Goal: Task Accomplishment & Management: Manage account settings

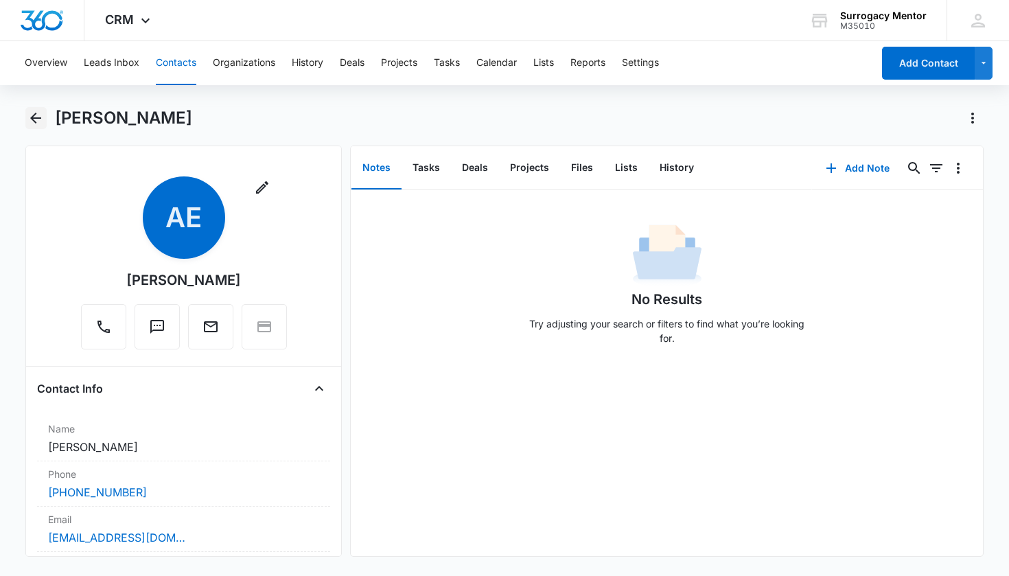
scroll to position [447, 0]
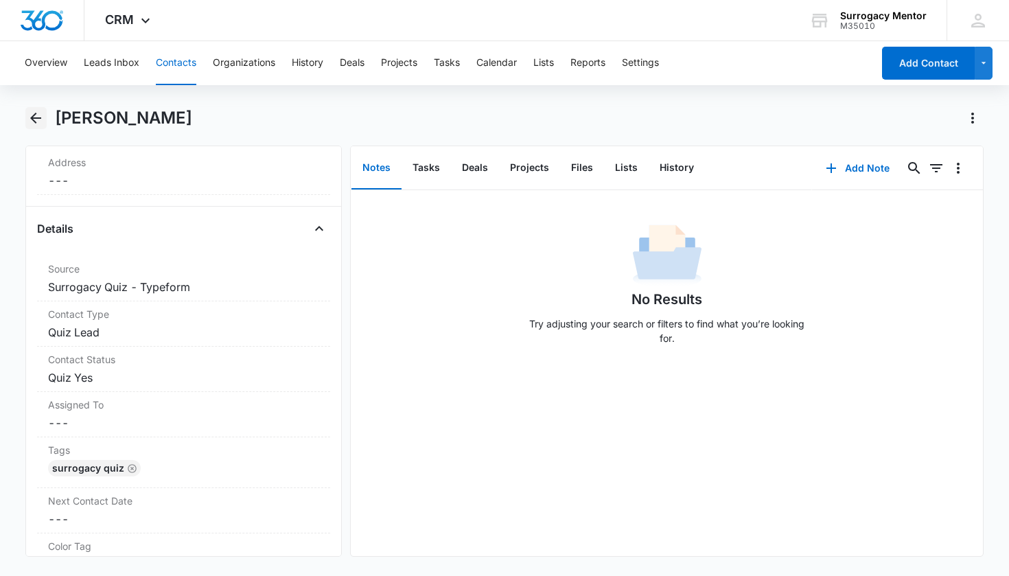
click at [29, 126] on icon "Back" at bounding box center [35, 118] width 16 height 16
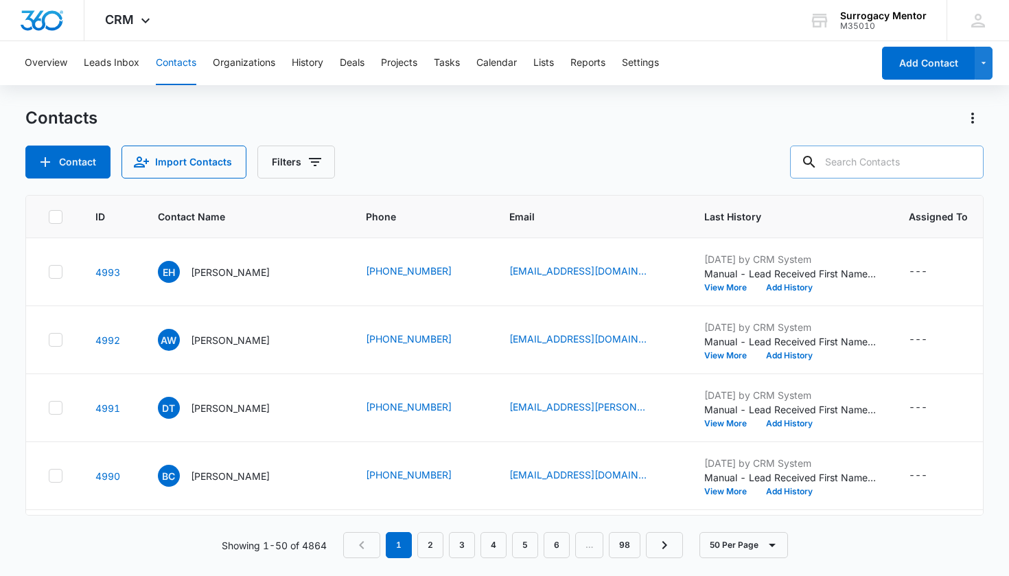
click at [848, 156] on input "text" at bounding box center [886, 161] width 193 height 33
type input "roa"
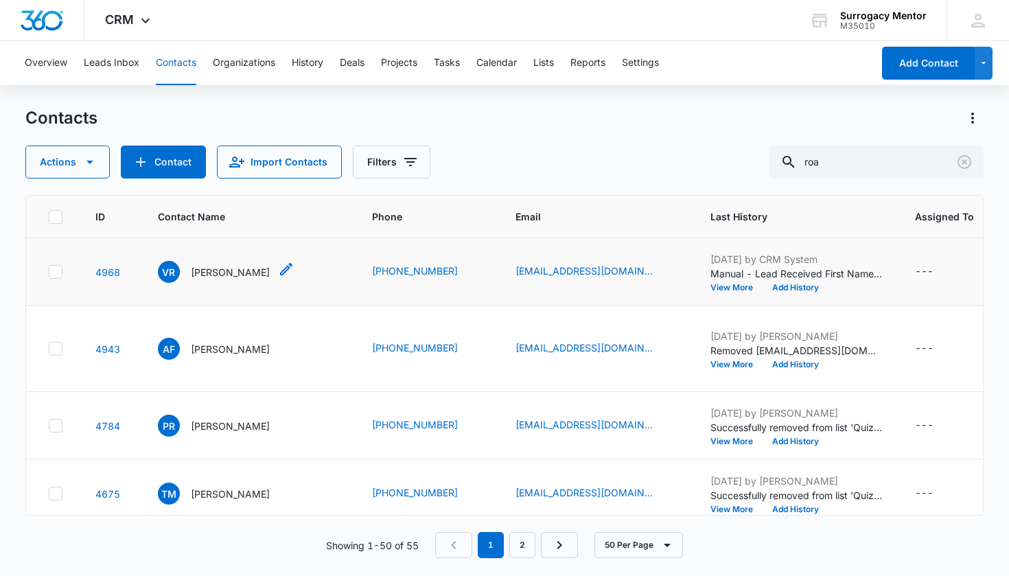
click at [227, 273] on p "[PERSON_NAME]" at bounding box center [230, 272] width 79 height 14
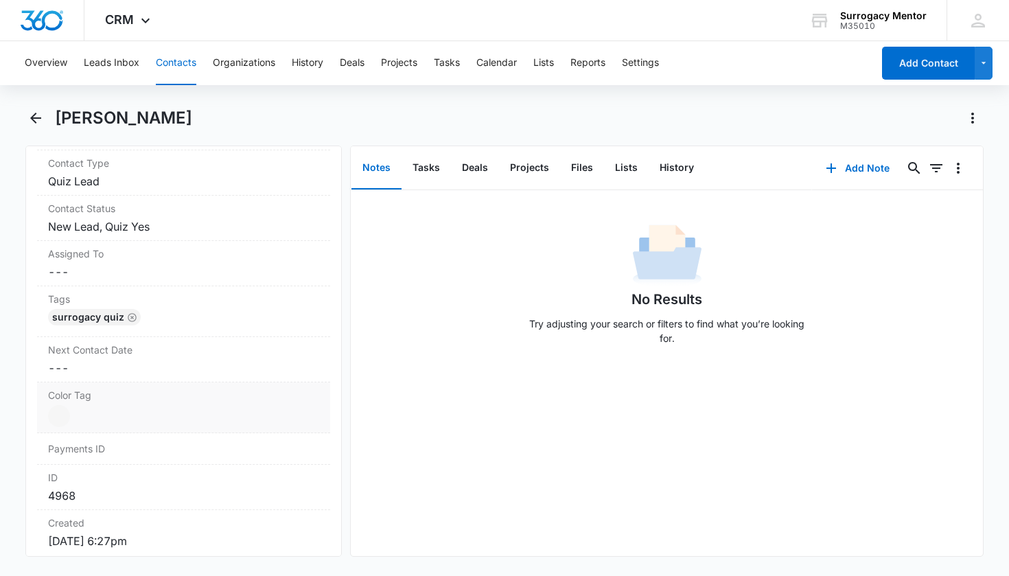
scroll to position [550, 0]
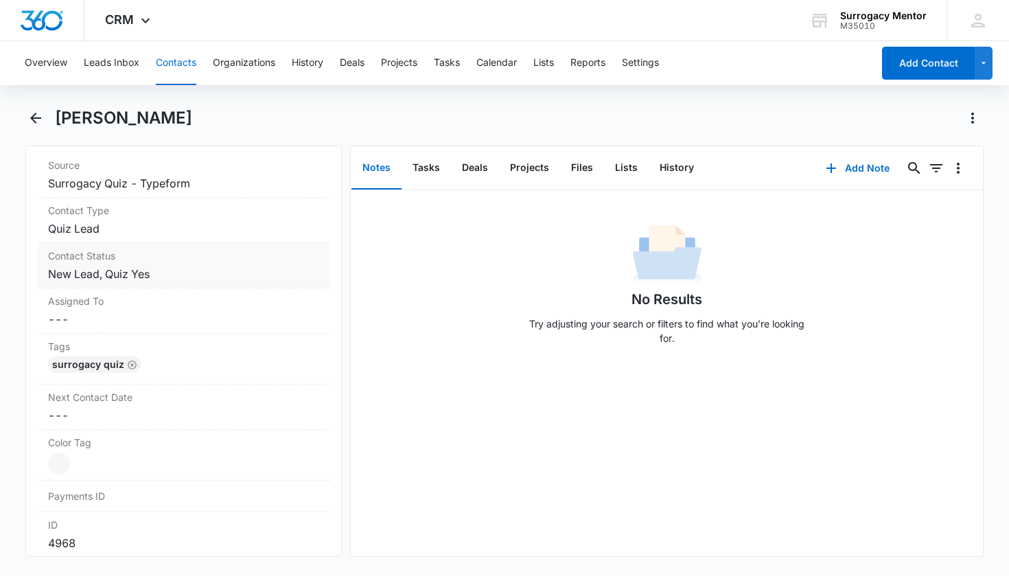
click at [115, 268] on dd "Cancel Save Changes New Lead, Quiz Yes" at bounding box center [184, 274] width 272 height 16
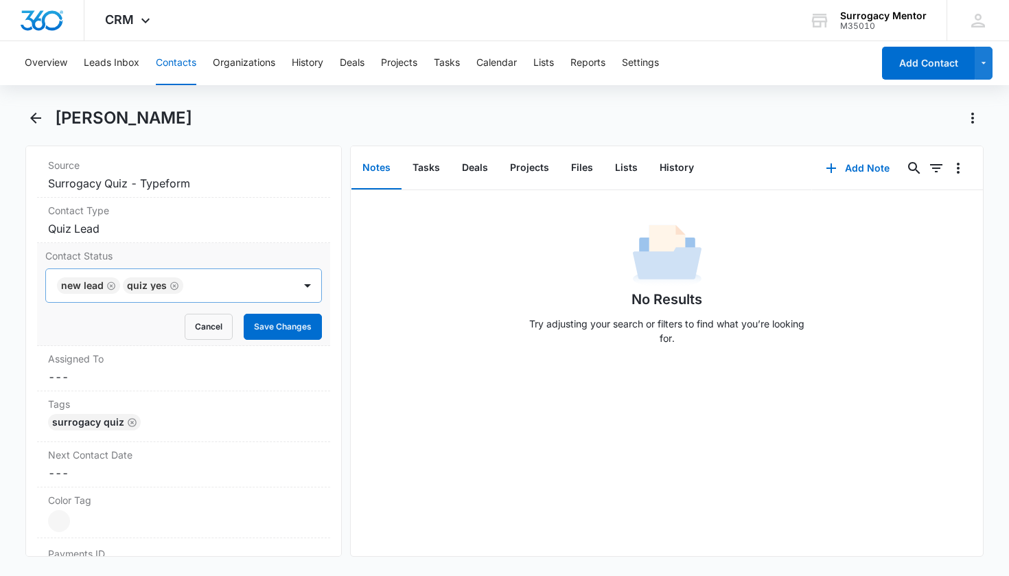
click at [108, 287] on icon "Remove New Lead" at bounding box center [111, 286] width 10 height 10
click at [300, 323] on button "Save Changes" at bounding box center [283, 327] width 78 height 26
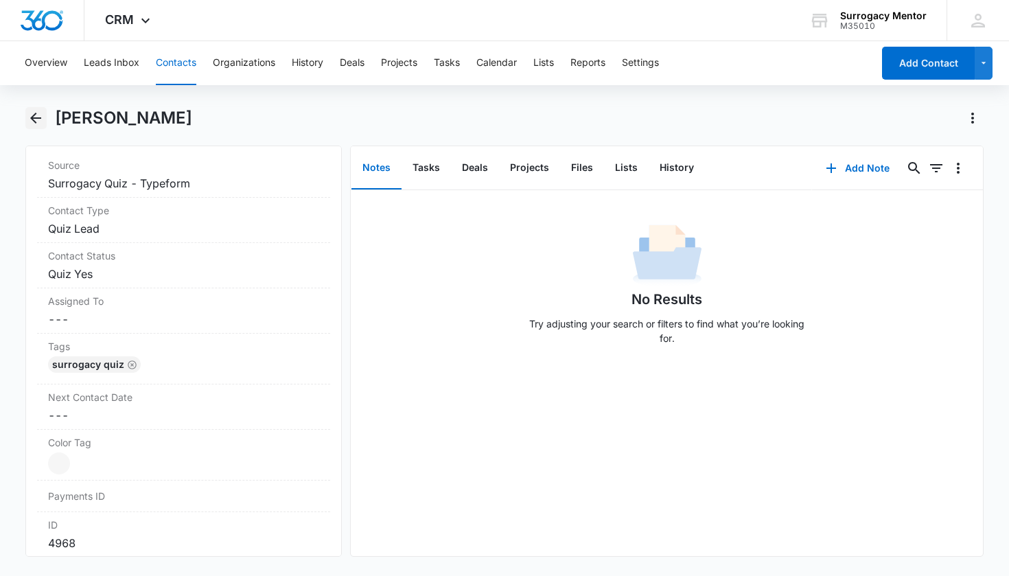
click at [27, 119] on button "Back" at bounding box center [35, 118] width 21 height 22
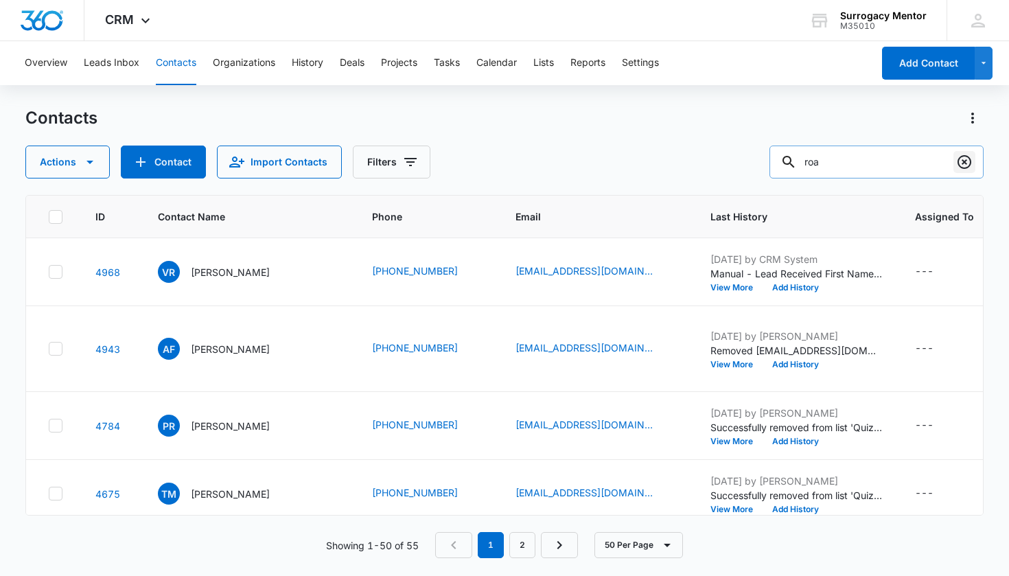
click at [970, 165] on icon "Clear" at bounding box center [964, 162] width 16 height 16
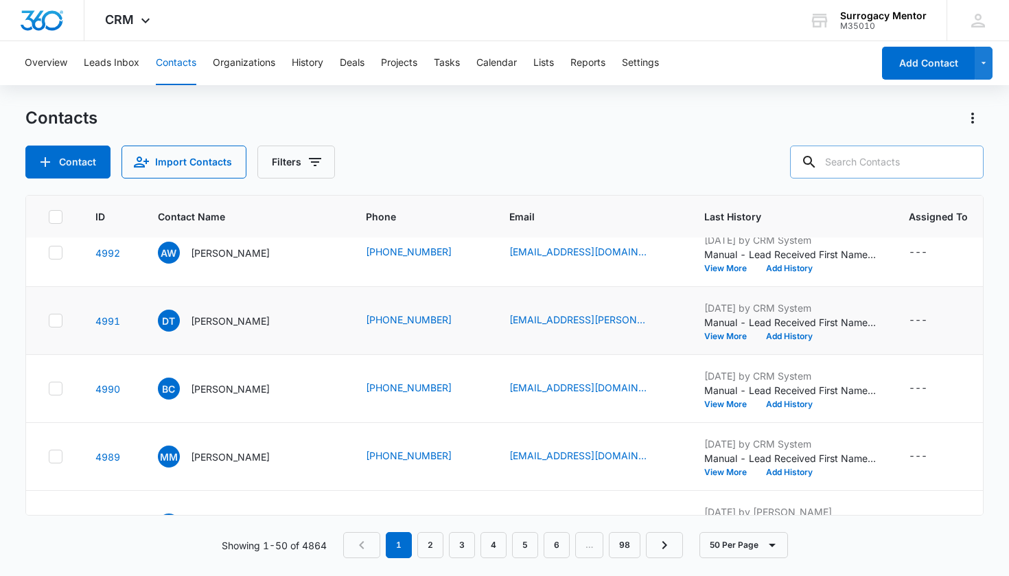
scroll to position [102, 0]
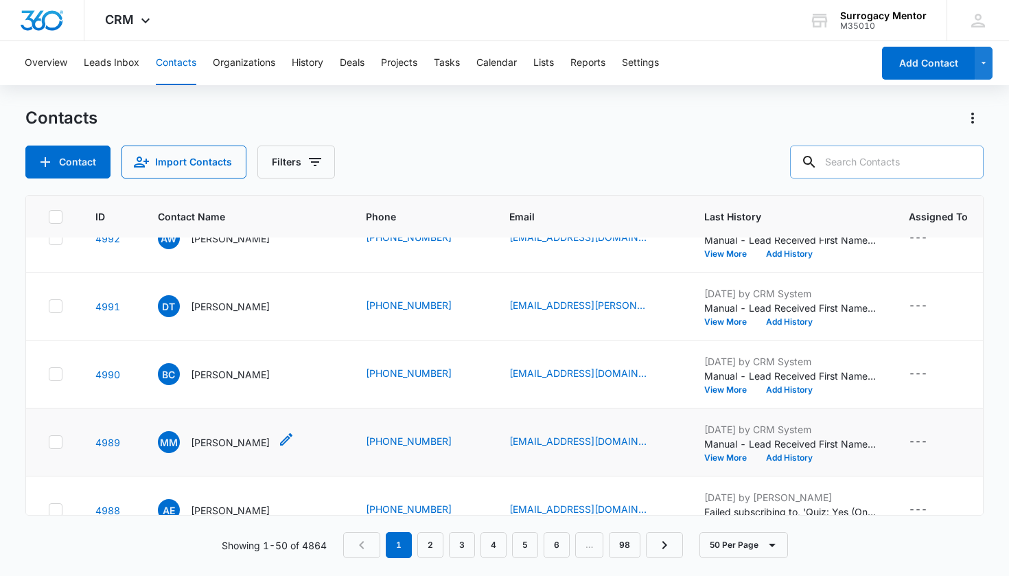
click at [246, 442] on p "[PERSON_NAME]" at bounding box center [230, 442] width 79 height 14
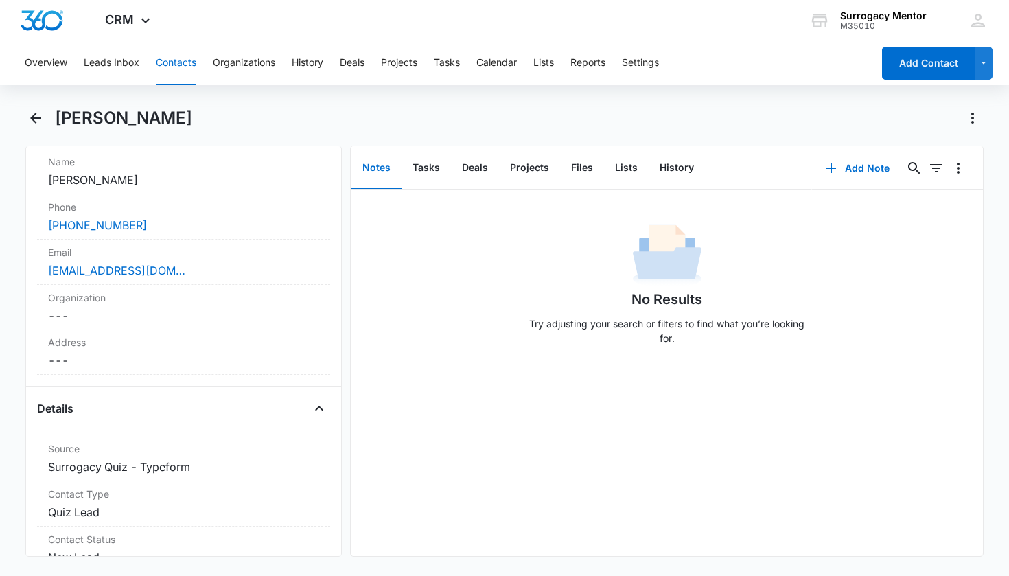
scroll to position [346, 0]
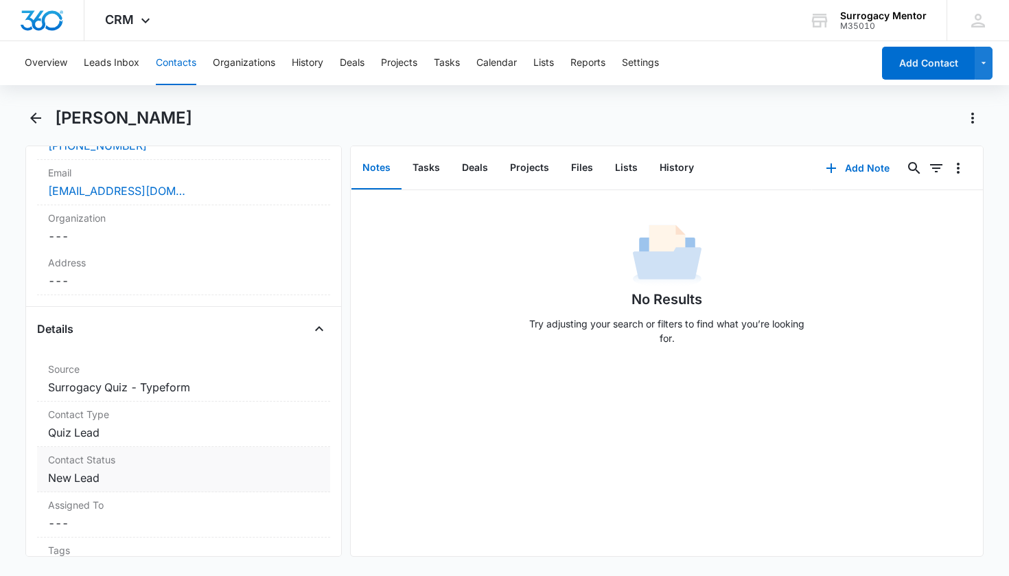
click at [103, 474] on dd "Cancel Save Changes New Lead" at bounding box center [184, 477] width 272 height 16
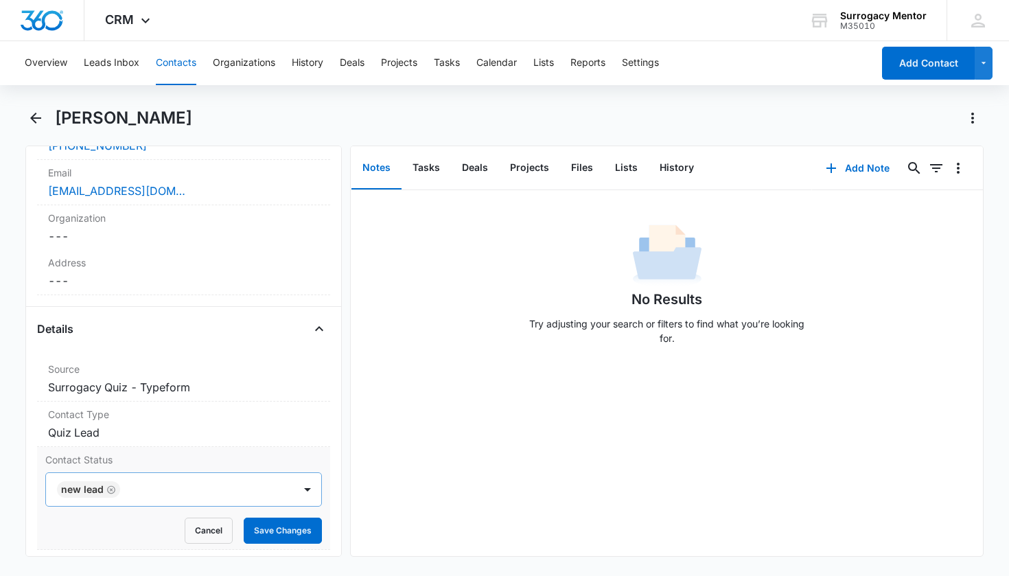
click at [110, 489] on icon "Remove New Lead" at bounding box center [111, 489] width 8 height 8
click at [141, 488] on div at bounding box center [167, 489] width 218 height 19
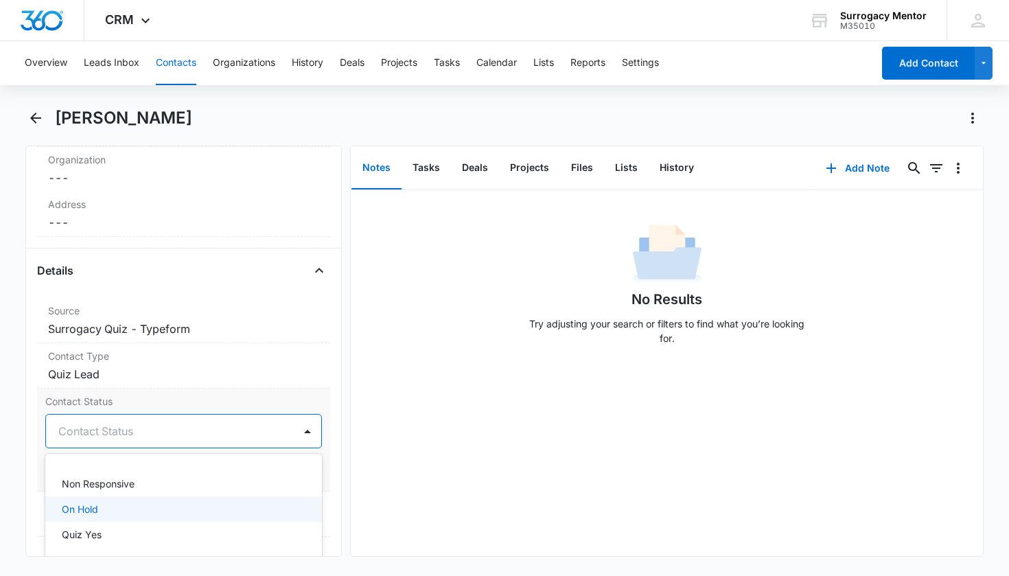
scroll to position [283, 0]
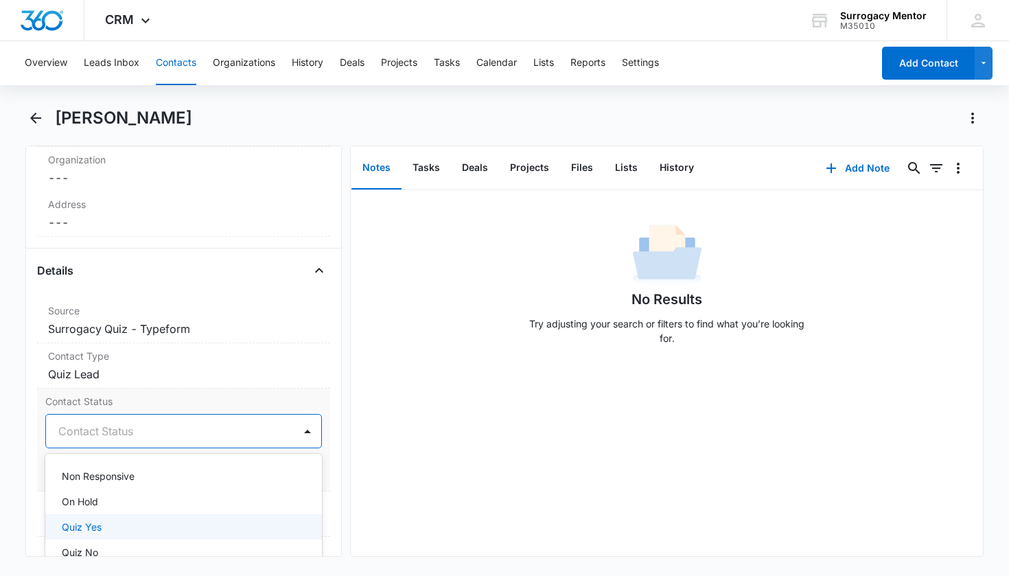
click at [111, 523] on div "Quiz Yes" at bounding box center [182, 526] width 241 height 14
click at [315, 464] on div "Contact Status option Quiz Yes, selected. Non Responsive, 12 of 25. 25 results …" at bounding box center [184, 439] width 294 height 103
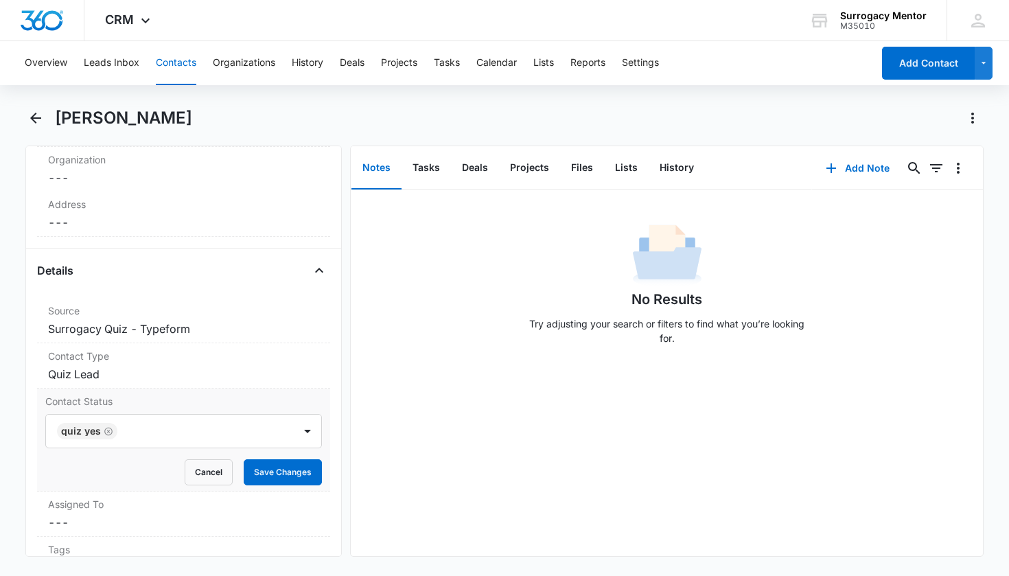
click at [311, 471] on button "Save Changes" at bounding box center [283, 472] width 78 height 26
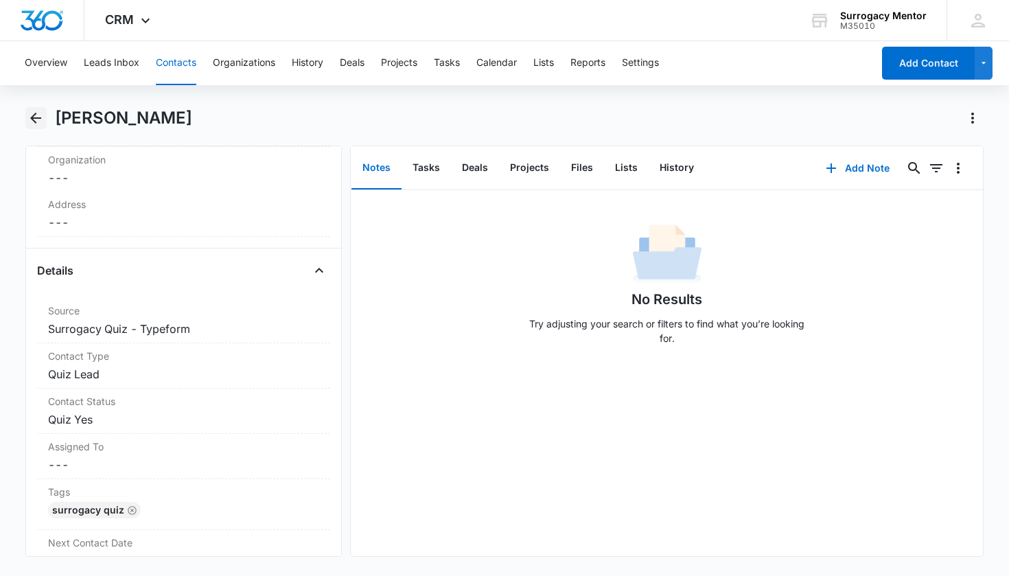
click at [32, 119] on icon "Back" at bounding box center [35, 118] width 11 height 11
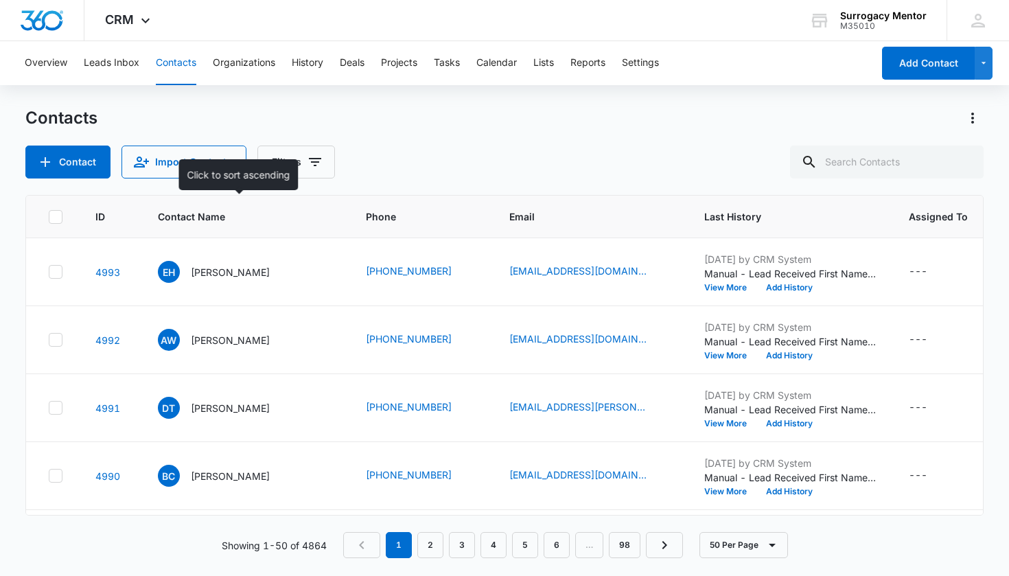
scroll to position [102, 0]
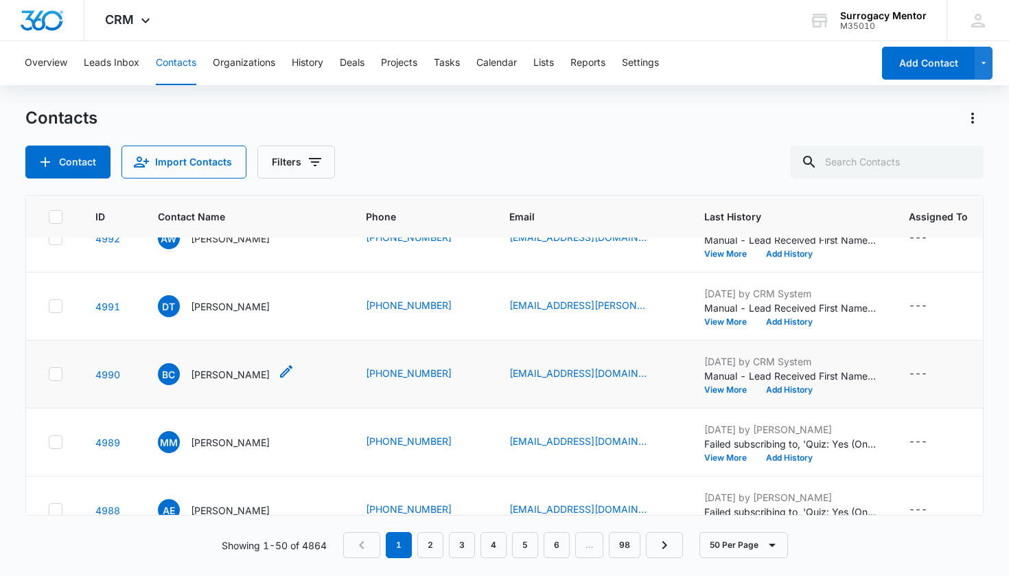
click at [237, 379] on p "[PERSON_NAME]" at bounding box center [230, 374] width 79 height 14
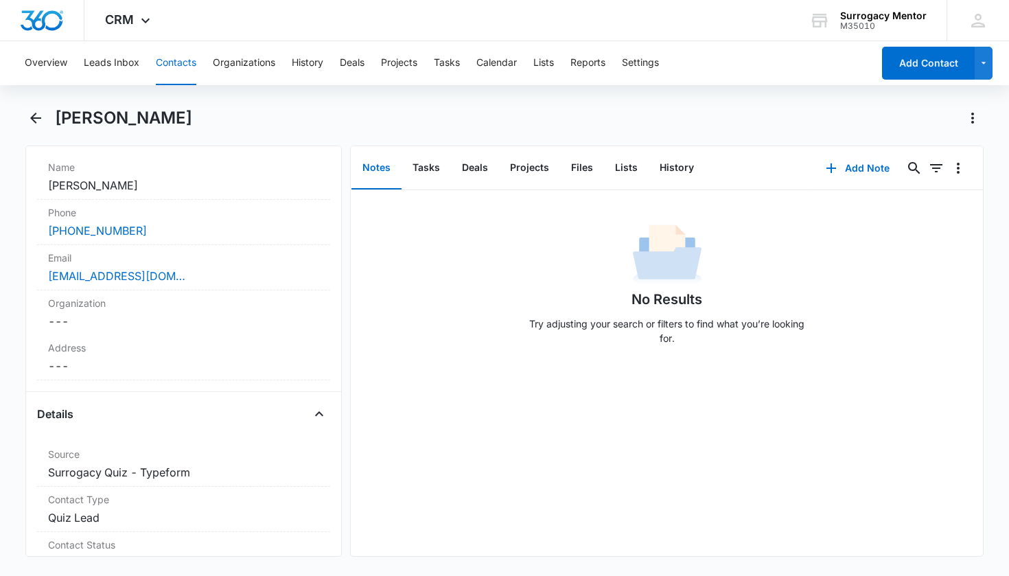
scroll to position [471, 0]
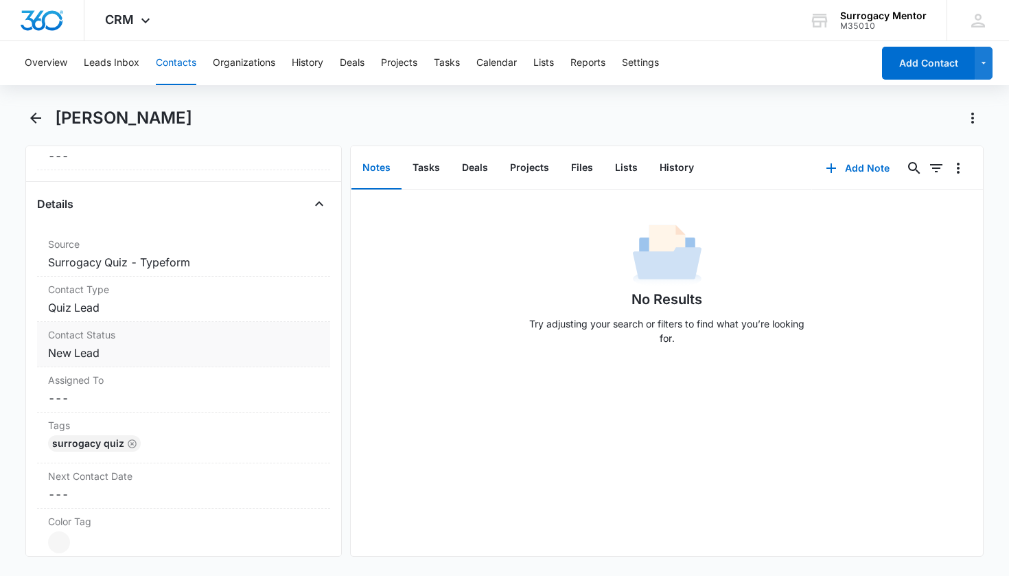
click at [95, 357] on dd "Cancel Save Changes New Lead" at bounding box center [184, 352] width 272 height 16
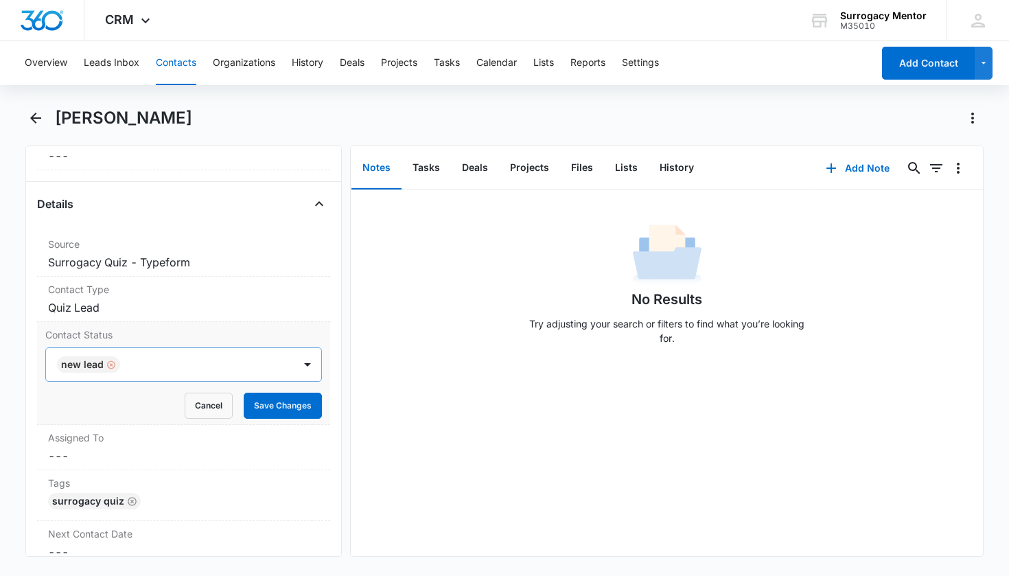
click at [104, 364] on div "Remove New Lead" at bounding box center [110, 365] width 12 height 10
click at [106, 364] on div "Contact Status" at bounding box center [167, 364] width 218 height 16
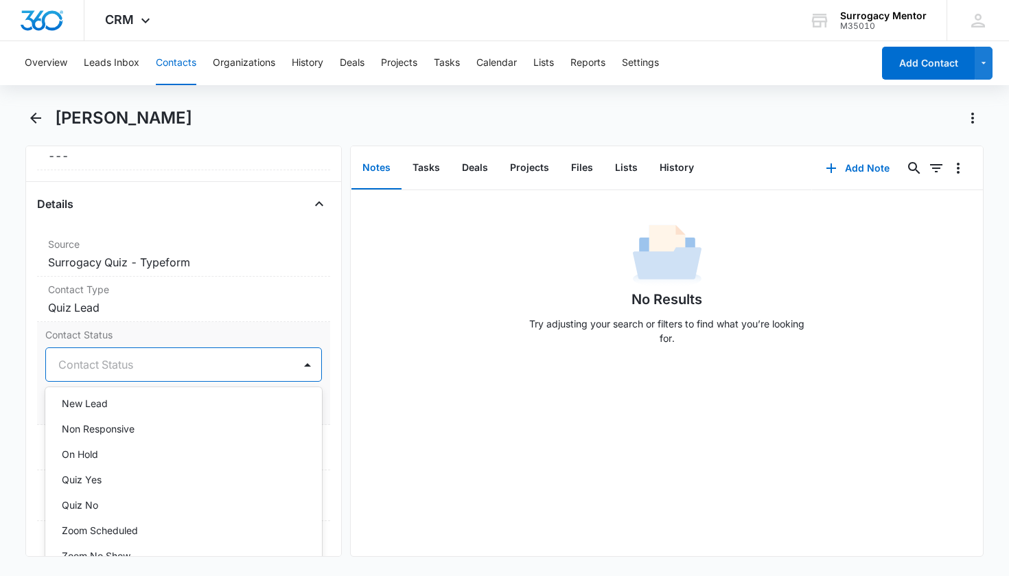
scroll to position [291, 0]
click at [91, 449] on p "Quiz Yes" at bounding box center [82, 452] width 40 height 14
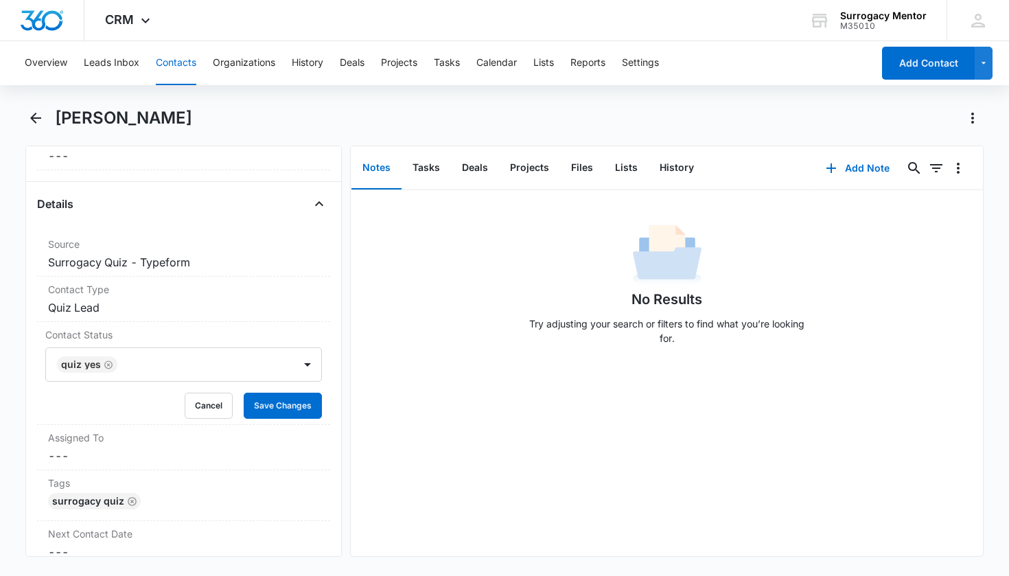
click at [326, 394] on div "Remove BC [PERSON_NAME] Contact Info Name Cancel Save Changes [PERSON_NAME] Pho…" at bounding box center [183, 350] width 317 height 411
click at [301, 399] on button "Save Changes" at bounding box center [283, 405] width 78 height 26
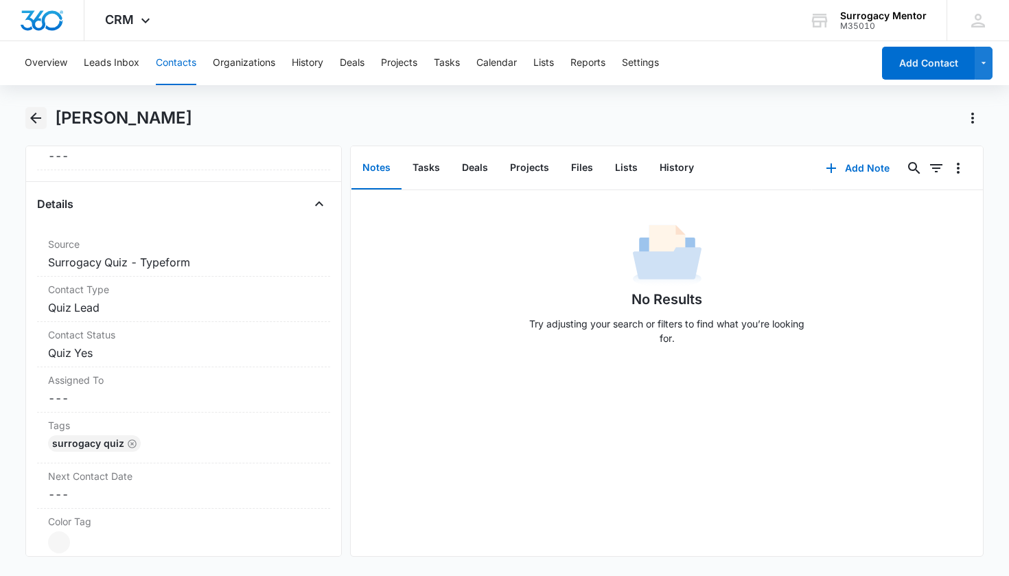
click at [38, 124] on icon "Back" at bounding box center [35, 118] width 16 height 16
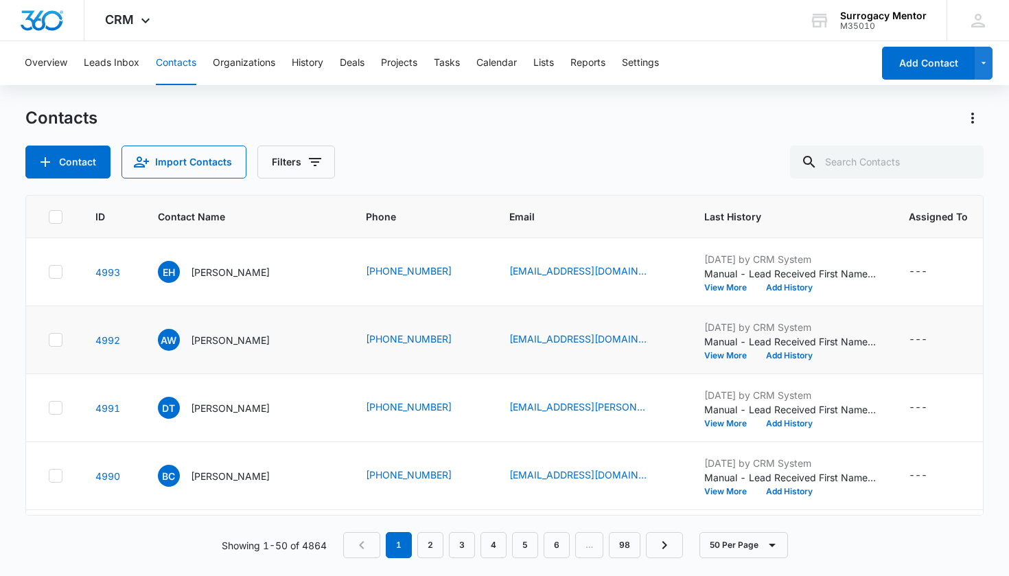
scroll to position [102, 0]
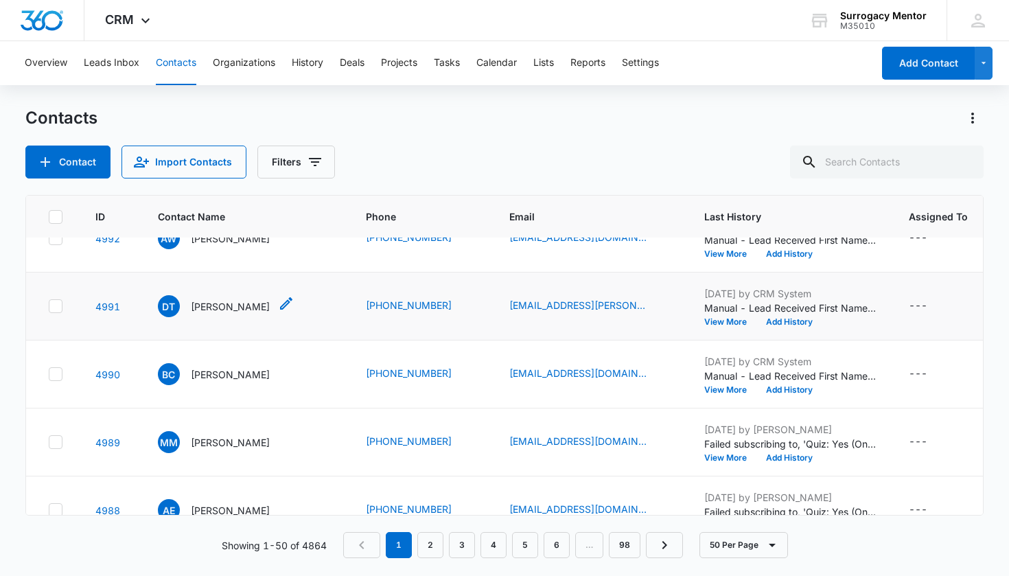
click at [231, 311] on p "[PERSON_NAME]" at bounding box center [230, 306] width 79 height 14
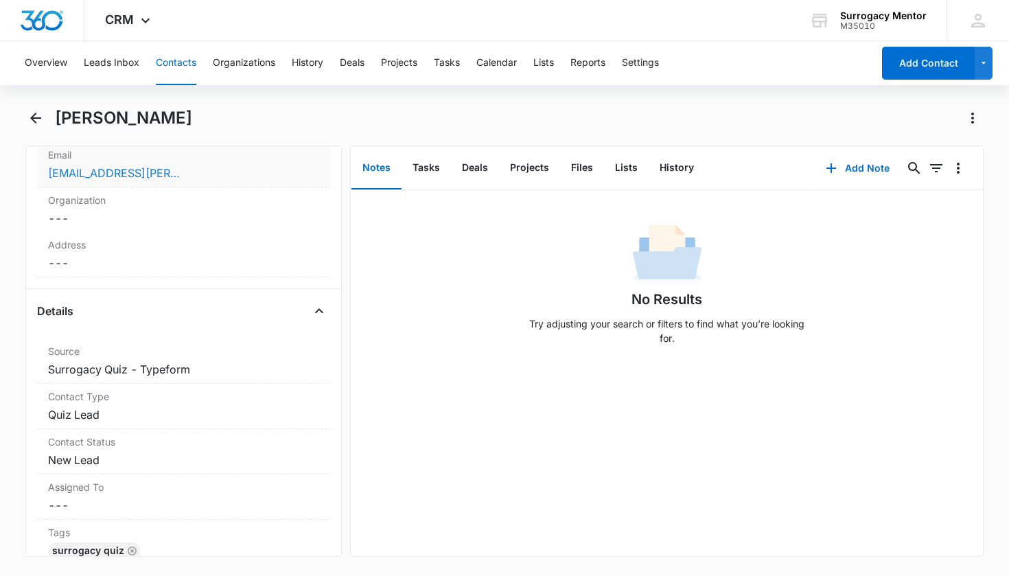
scroll to position [486, 0]
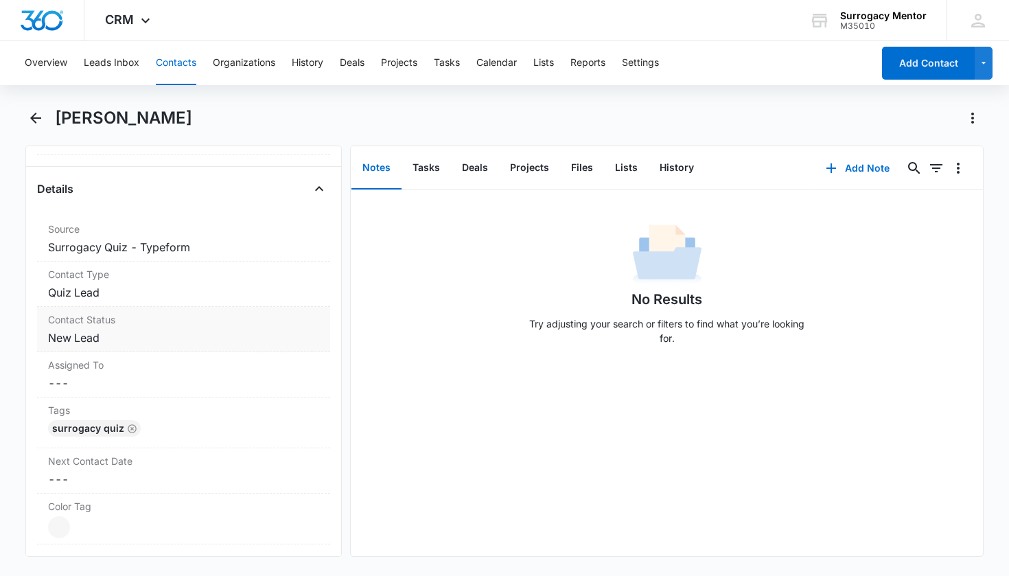
click at [87, 340] on dd "Cancel Save Changes New Lead" at bounding box center [184, 337] width 272 height 16
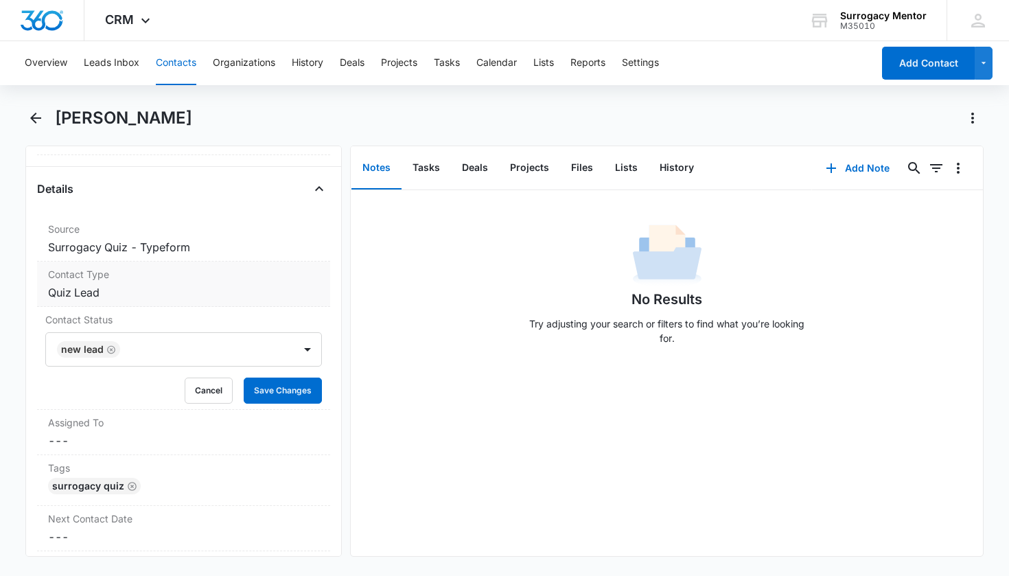
click at [87, 292] on dd "Cancel Save Changes Quiz Lead" at bounding box center [184, 292] width 272 height 16
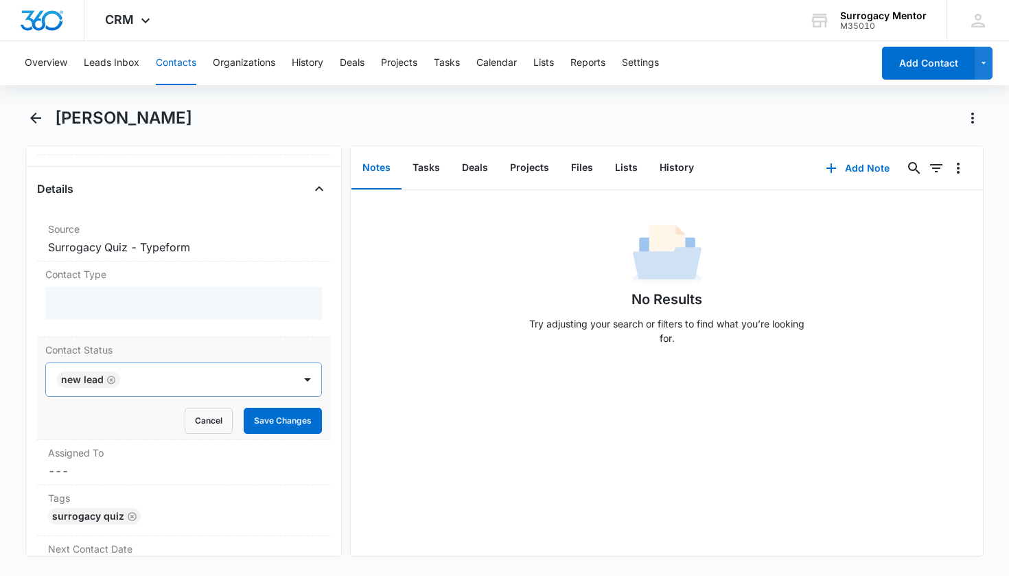
click at [108, 357] on label "Contact Status" at bounding box center [183, 349] width 277 height 14
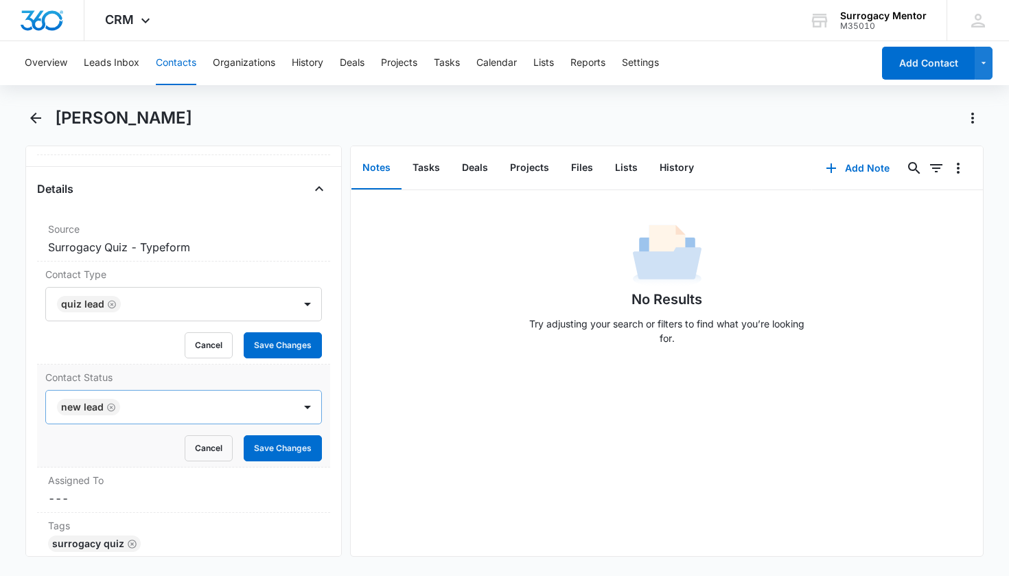
click at [109, 409] on icon "Remove New Lead" at bounding box center [111, 407] width 10 height 10
click at [121, 406] on div "Contact Status" at bounding box center [167, 407] width 218 height 16
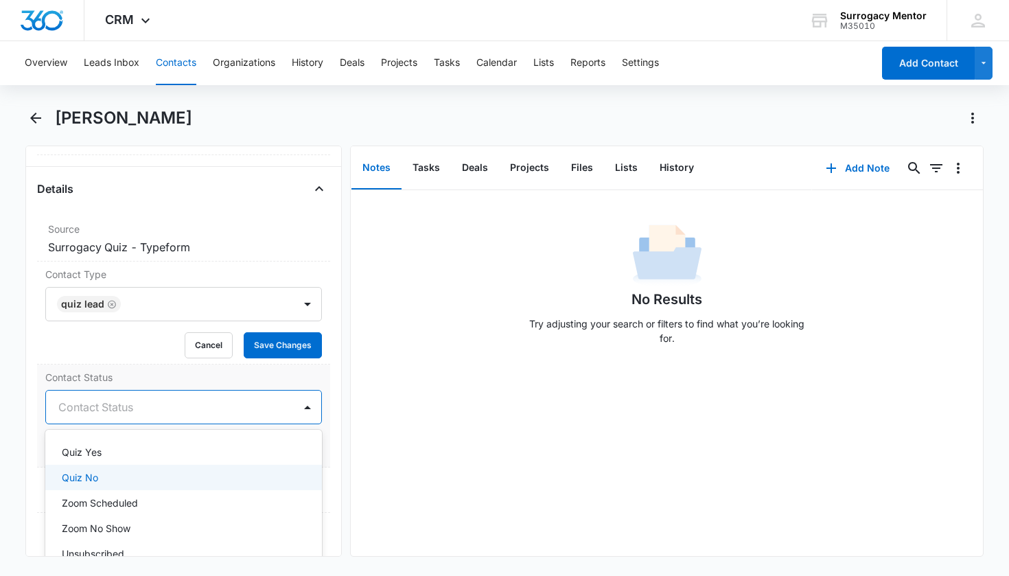
scroll to position [337, 0]
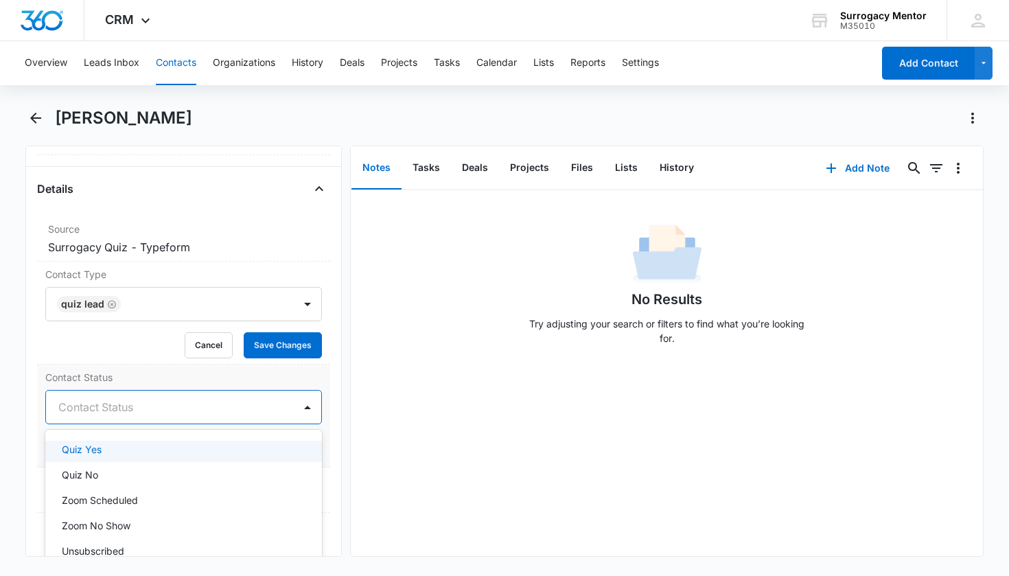
click at [123, 451] on div "Quiz Yes" at bounding box center [182, 449] width 241 height 14
click at [316, 429] on div "Contact Status option Quiz Yes, selected. Quiz Yes selected, 14 of 25. 25 resul…" at bounding box center [184, 415] width 294 height 103
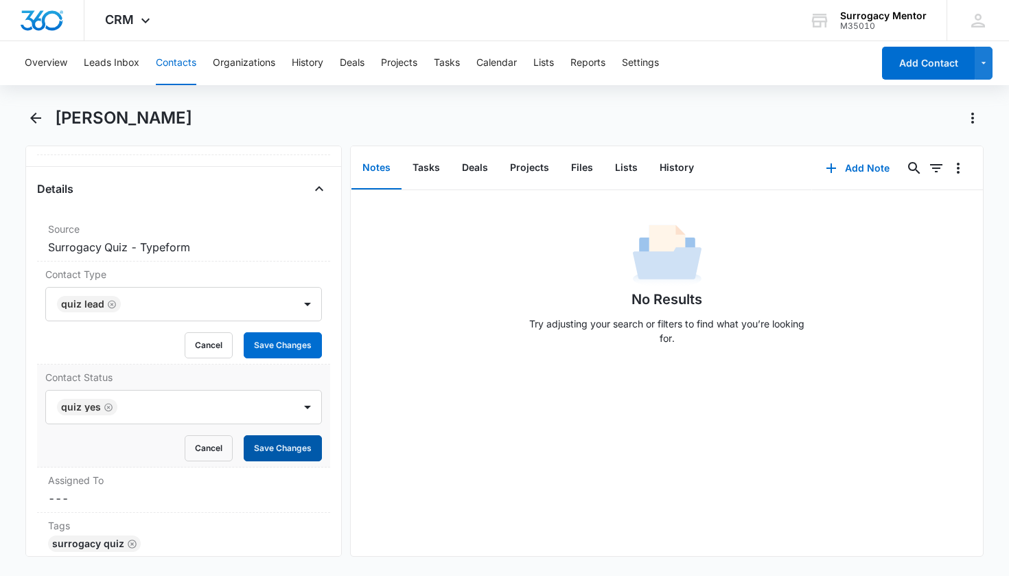
click at [311, 438] on button "Save Changes" at bounding box center [283, 448] width 78 height 26
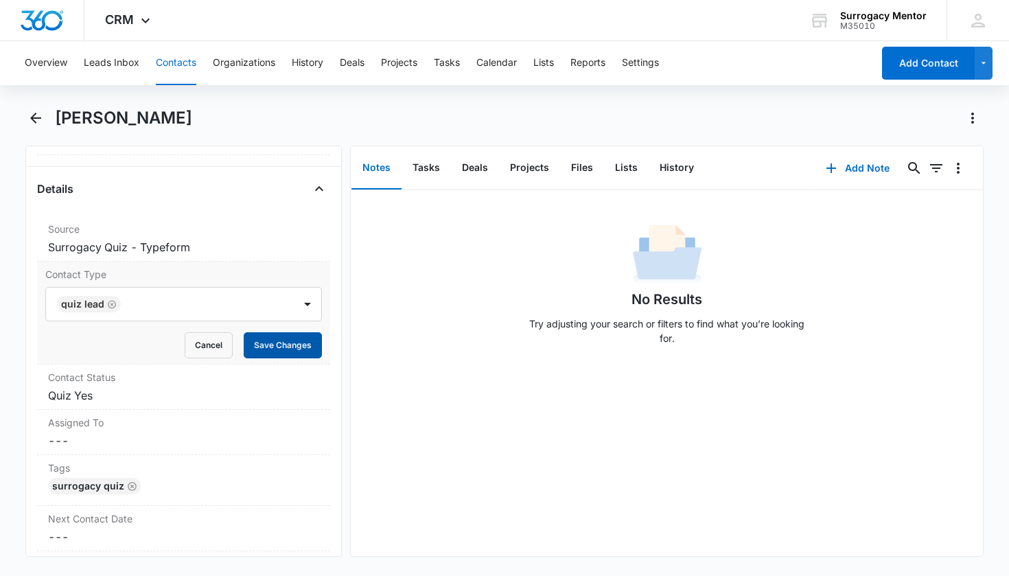
click at [279, 341] on button "Save Changes" at bounding box center [283, 345] width 78 height 26
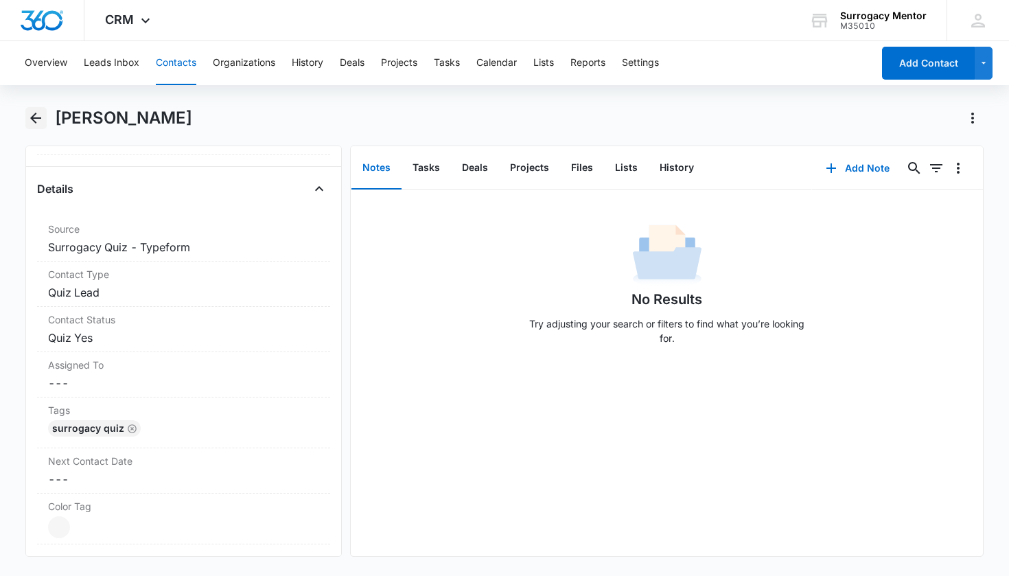
click at [36, 116] on icon "Back" at bounding box center [35, 118] width 16 height 16
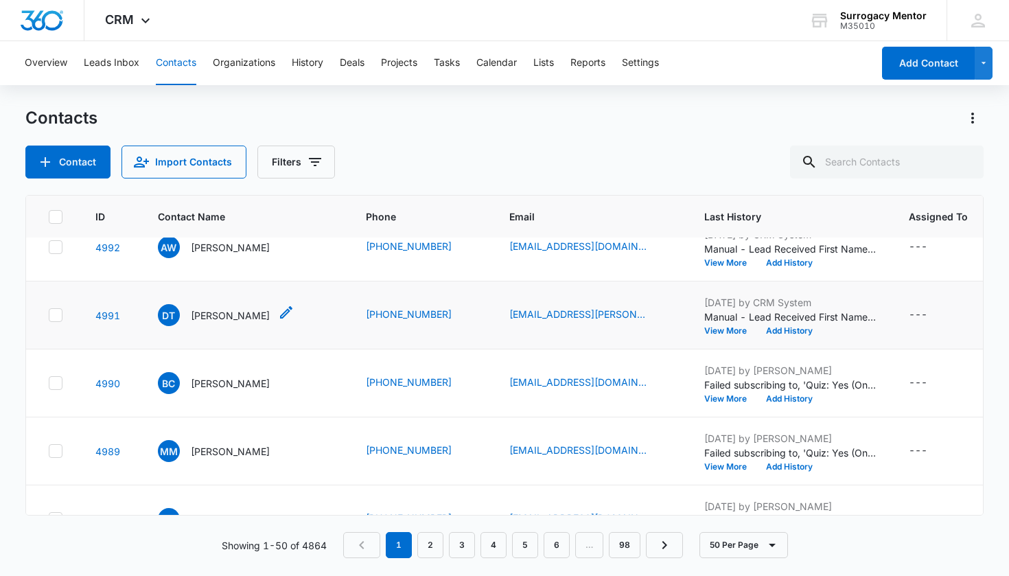
scroll to position [56, 0]
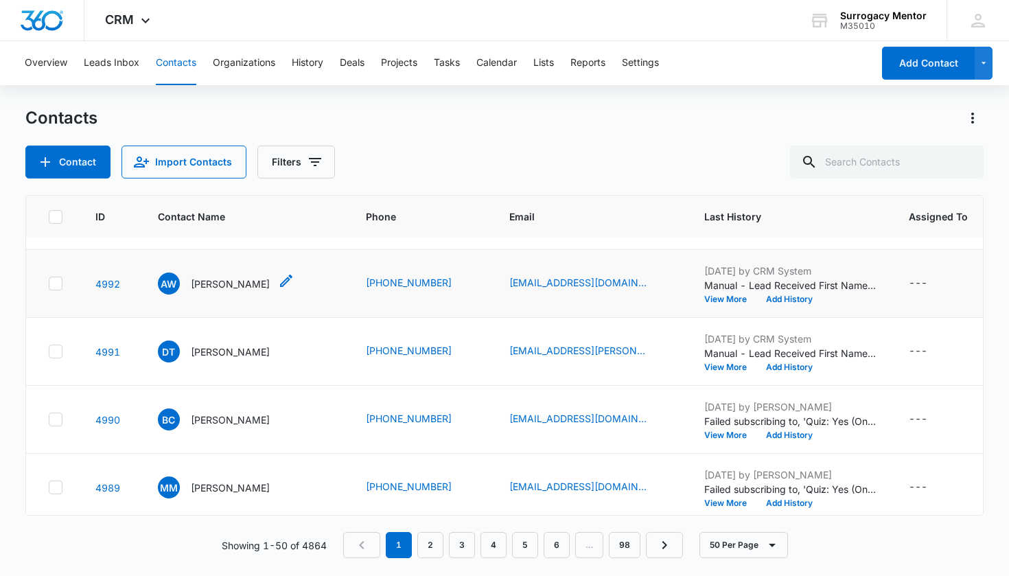
click at [230, 283] on p "[PERSON_NAME]" at bounding box center [230, 283] width 79 height 14
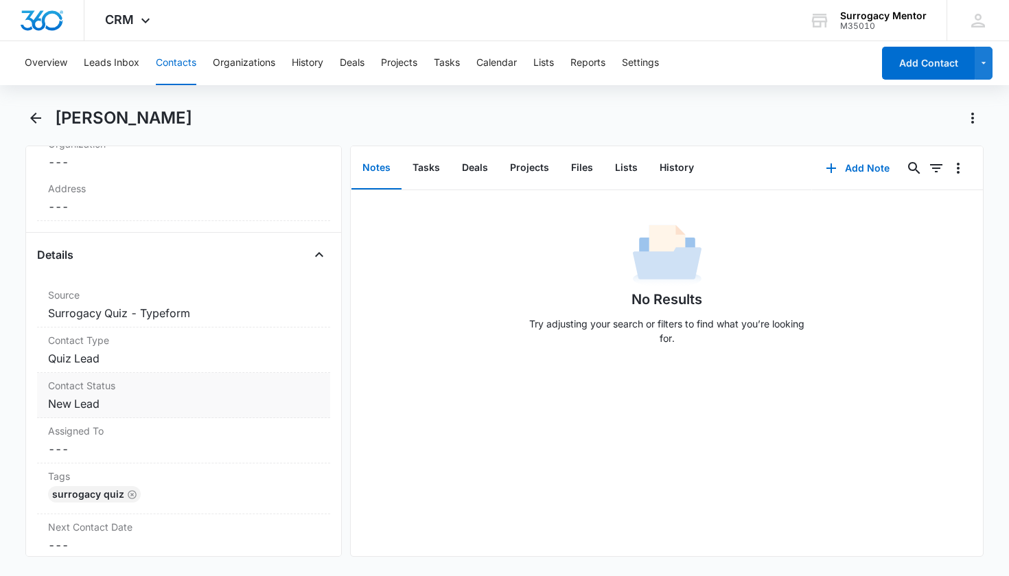
scroll to position [510, 0]
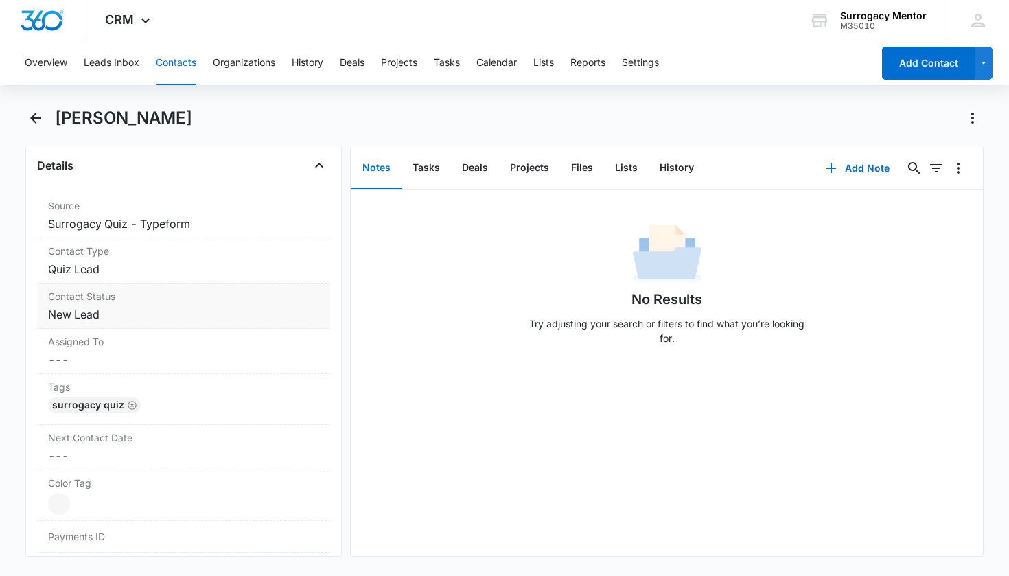
click at [92, 315] on dd "Cancel Save Changes New Lead" at bounding box center [184, 314] width 272 height 16
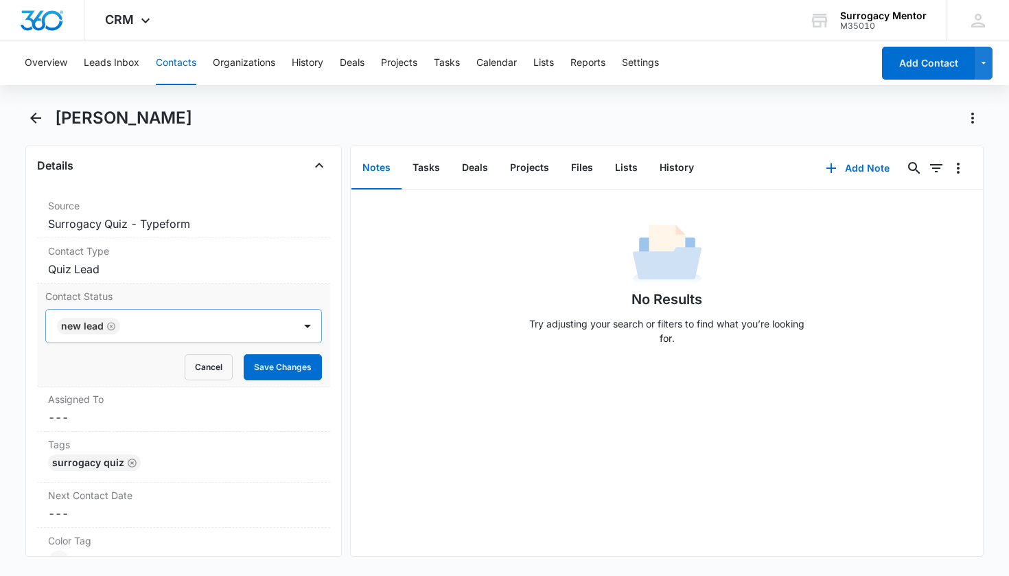
click at [112, 327] on icon "Remove New Lead" at bounding box center [111, 326] width 10 height 10
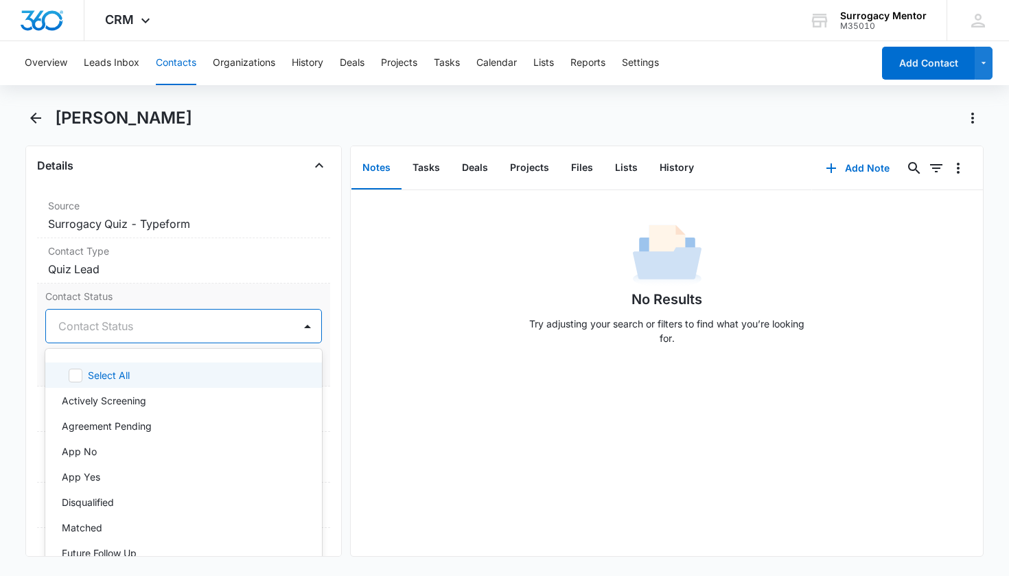
click at [113, 325] on div "Contact Status" at bounding box center [167, 326] width 218 height 16
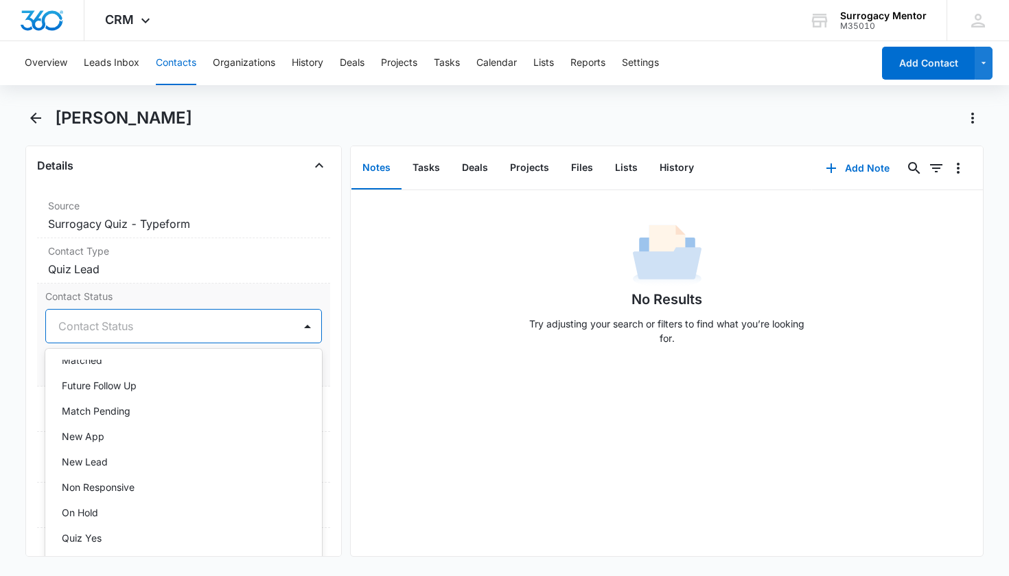
scroll to position [348, 0]
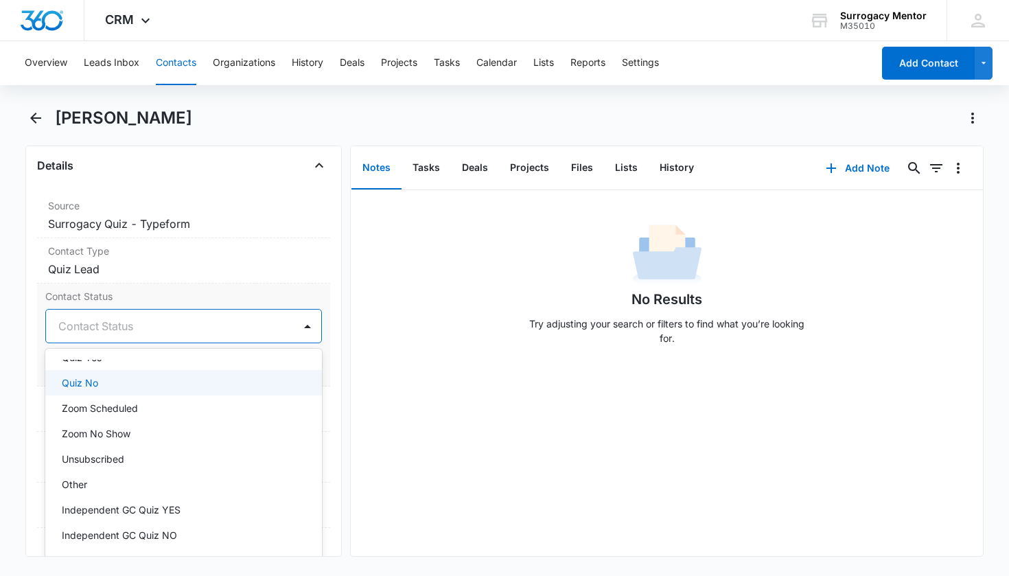
click at [97, 390] on div "Quiz No" at bounding box center [183, 382] width 277 height 25
click at [323, 375] on div "Remove AW [PERSON_NAME] Contact Info Name Cancel Save Changes [PERSON_NAME] Pho…" at bounding box center [183, 350] width 317 height 411
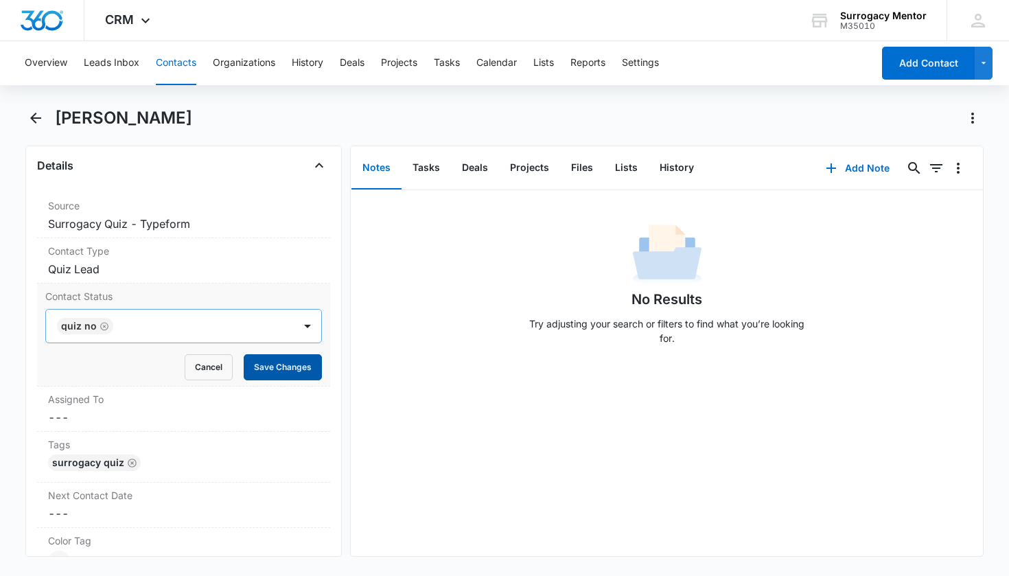
click at [296, 373] on button "Save Changes" at bounding box center [283, 367] width 78 height 26
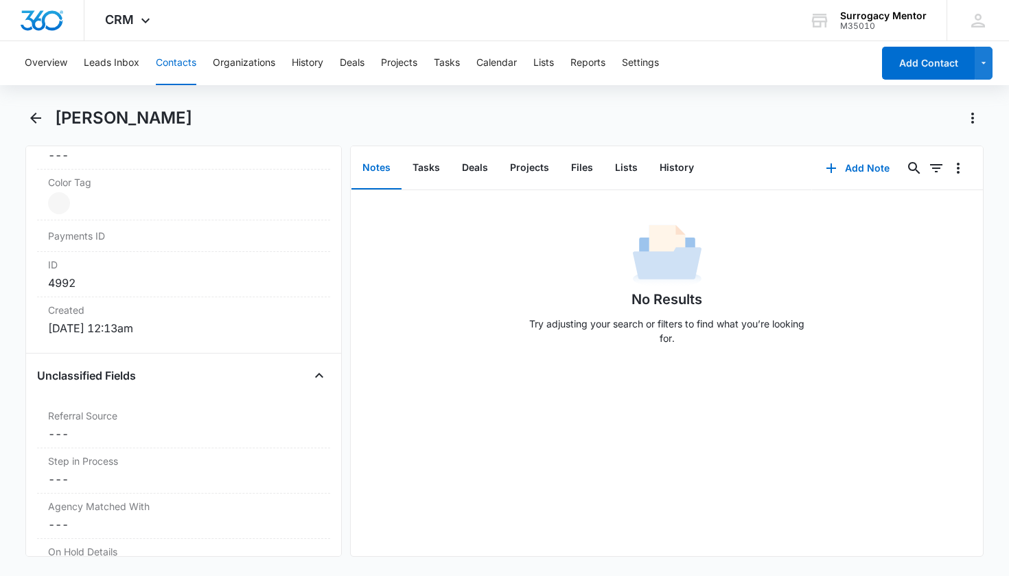
scroll to position [950, 0]
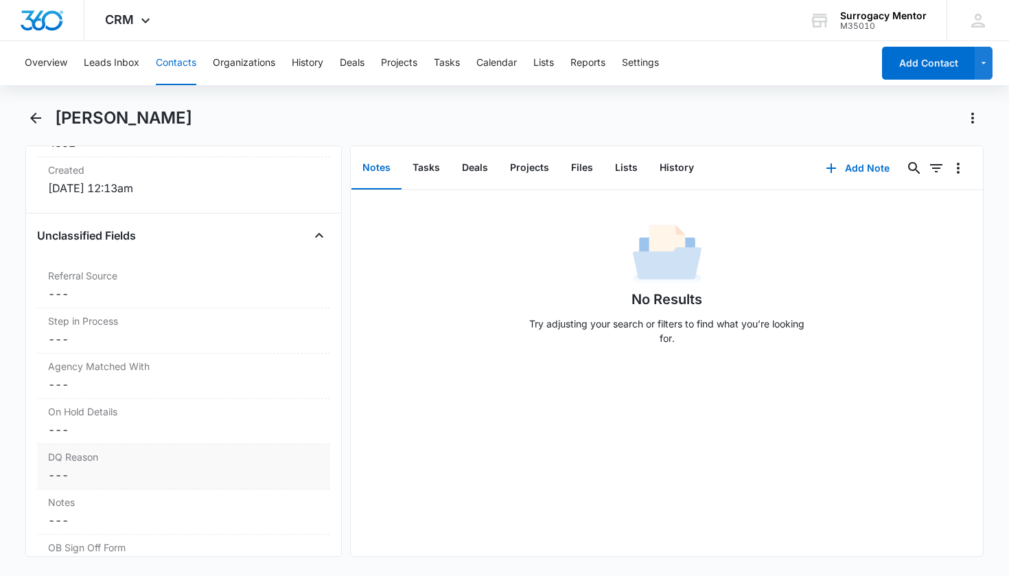
click at [97, 456] on label "DQ Reason" at bounding box center [184, 456] width 272 height 14
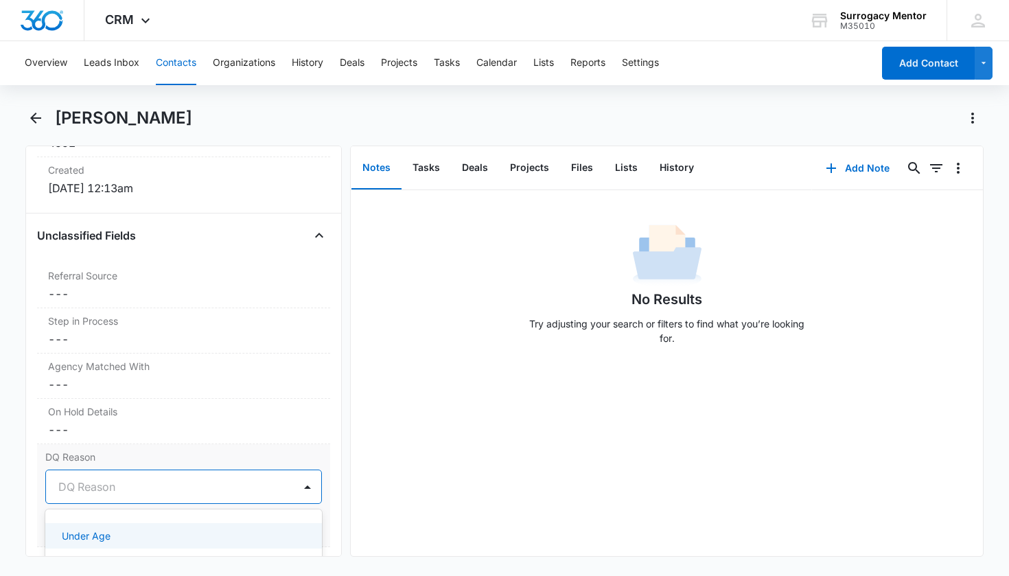
click at [93, 491] on div "DQ Reason" at bounding box center [167, 486] width 218 height 16
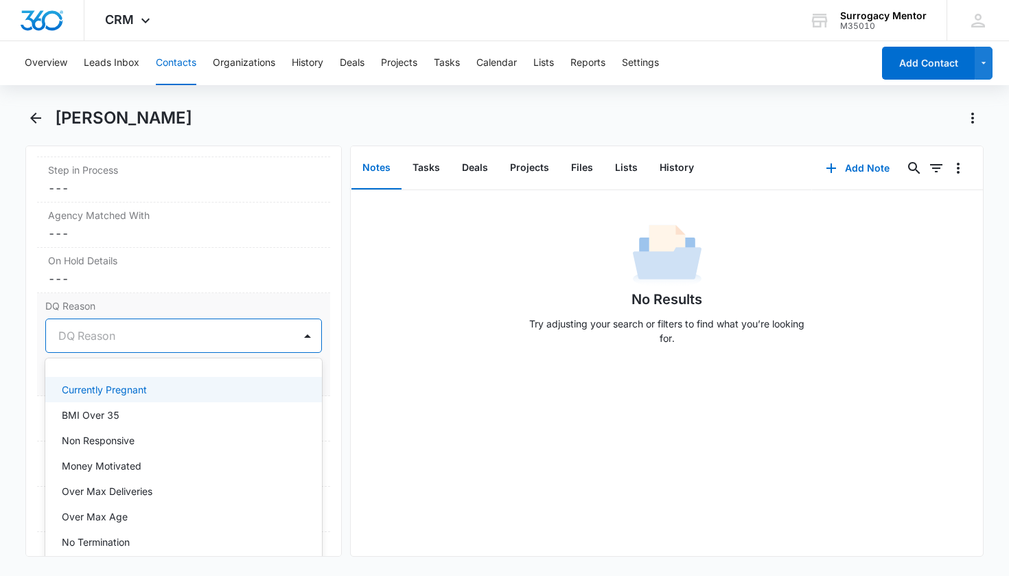
scroll to position [1125, 0]
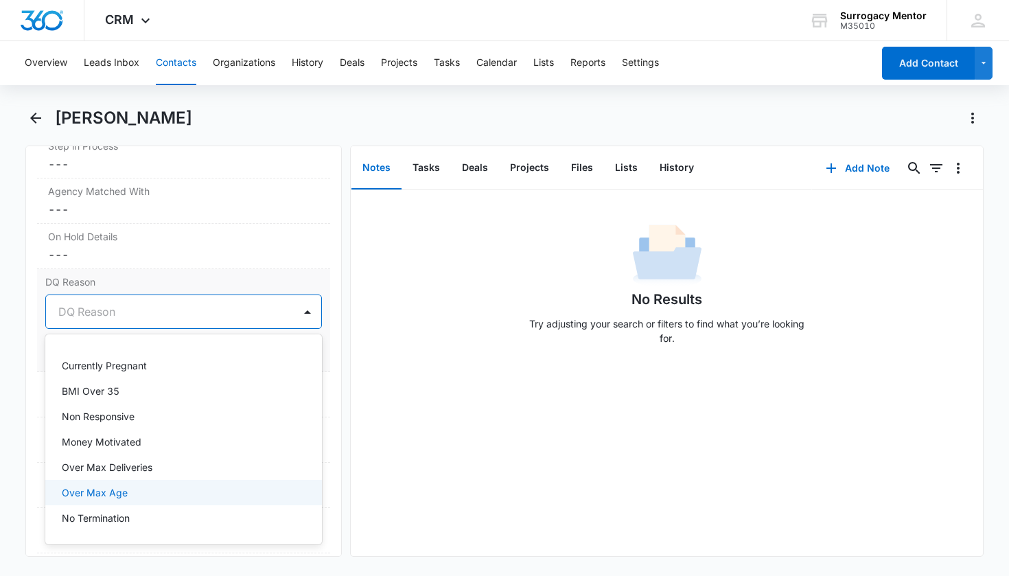
click at [165, 488] on div "Over Max Age" at bounding box center [182, 492] width 241 height 14
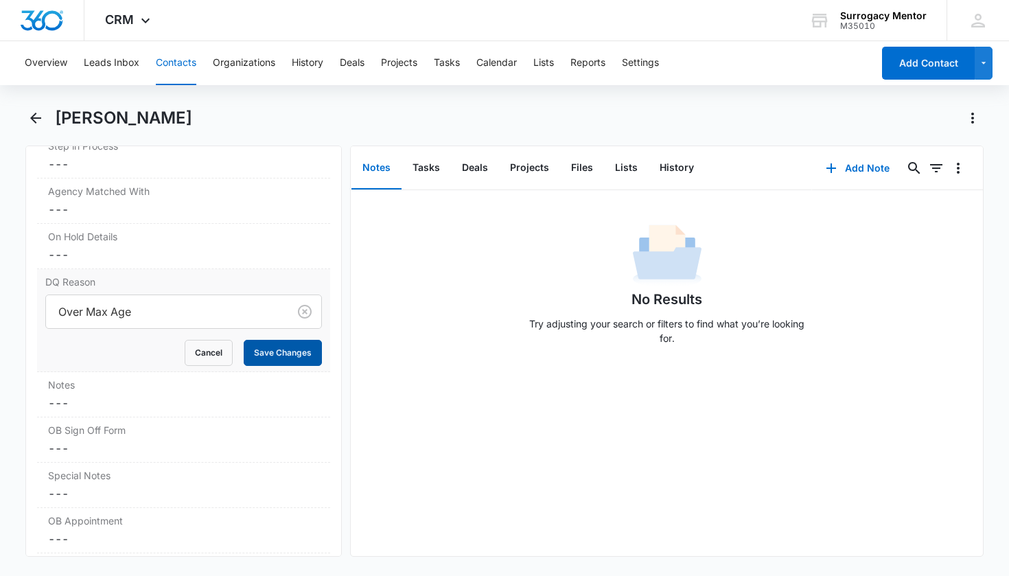
click at [296, 360] on button "Save Changes" at bounding box center [283, 353] width 78 height 26
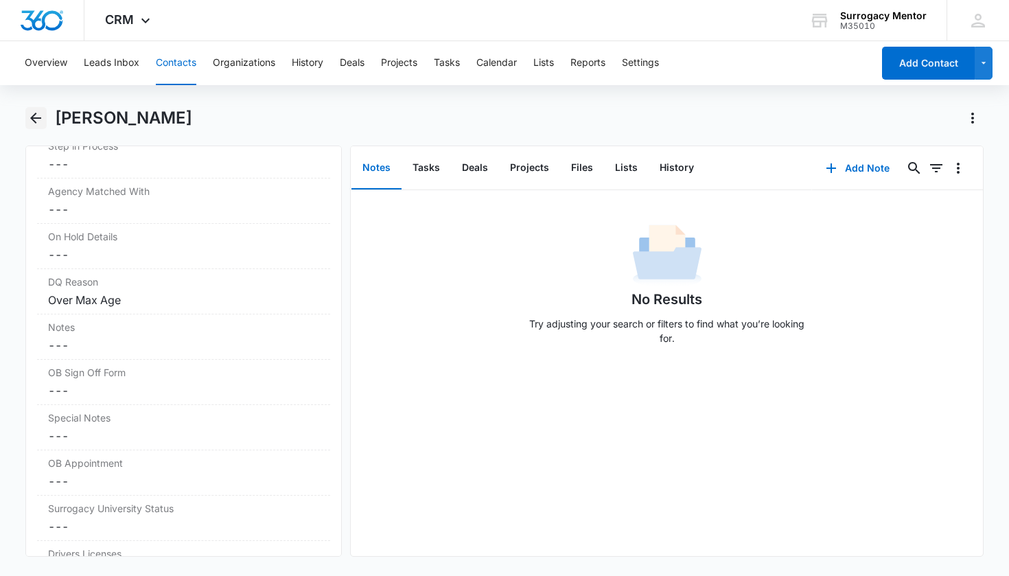
click at [37, 122] on icon "Back" at bounding box center [35, 118] width 16 height 16
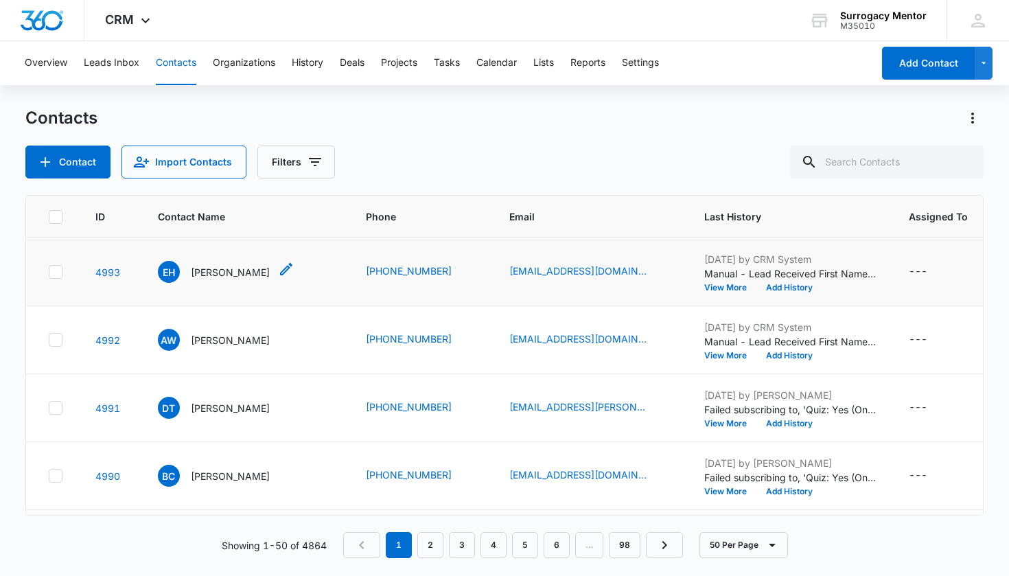
click at [207, 266] on p "[PERSON_NAME]" at bounding box center [230, 272] width 79 height 14
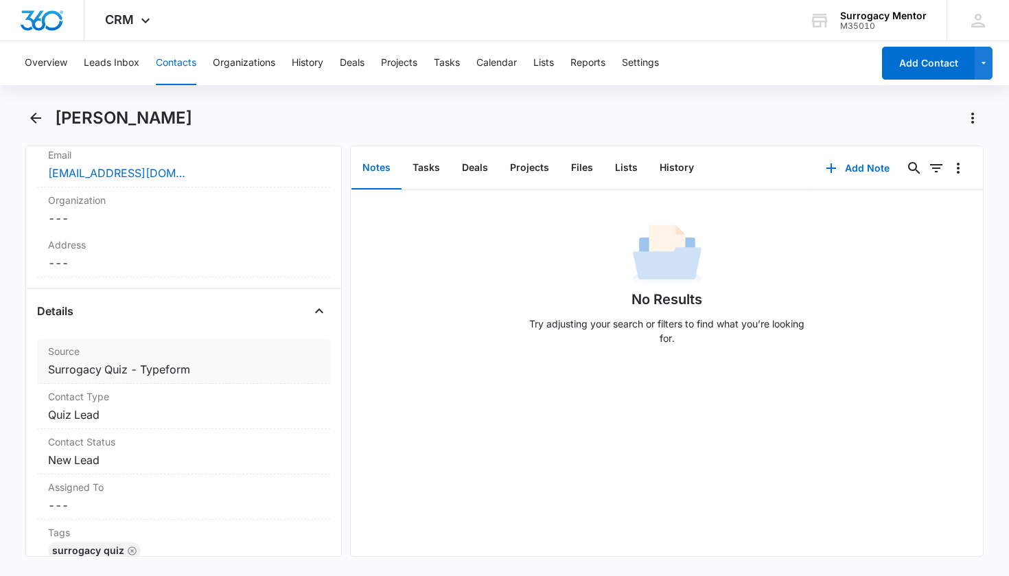
scroll to position [456, 0]
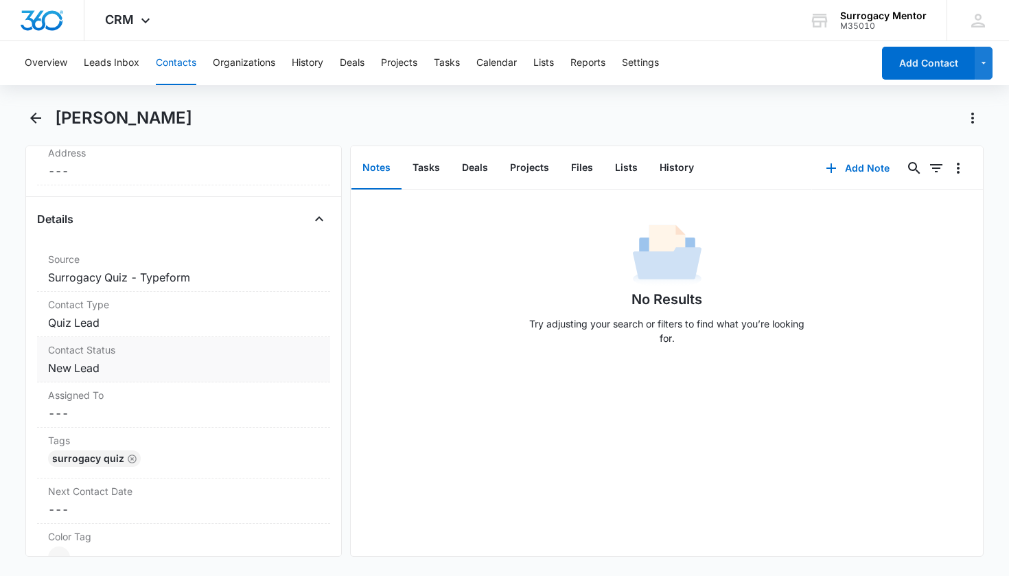
click at [80, 370] on dd "Cancel Save Changes New Lead" at bounding box center [184, 368] width 272 height 16
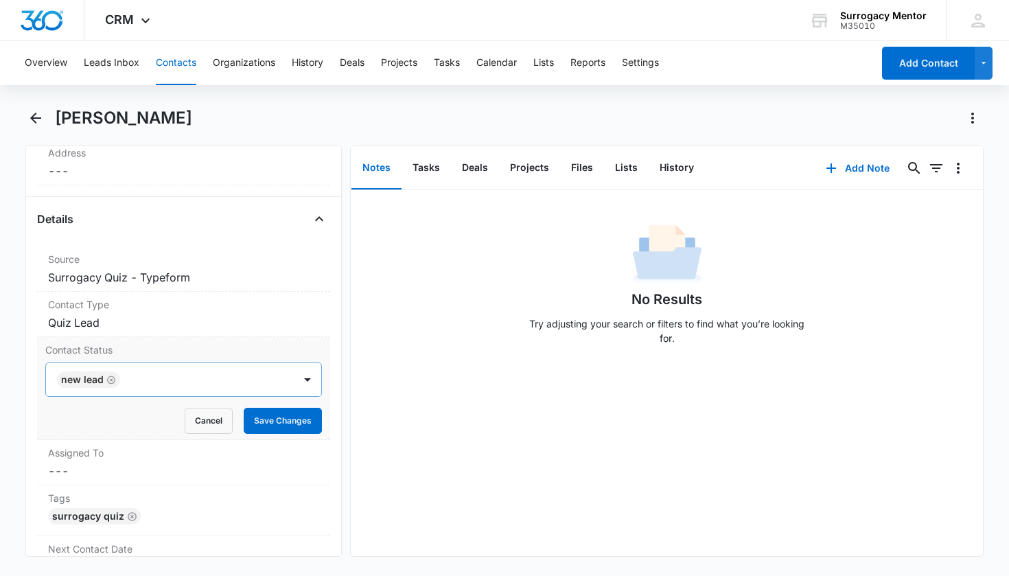
click at [111, 383] on icon "Remove New Lead" at bounding box center [111, 379] width 8 height 8
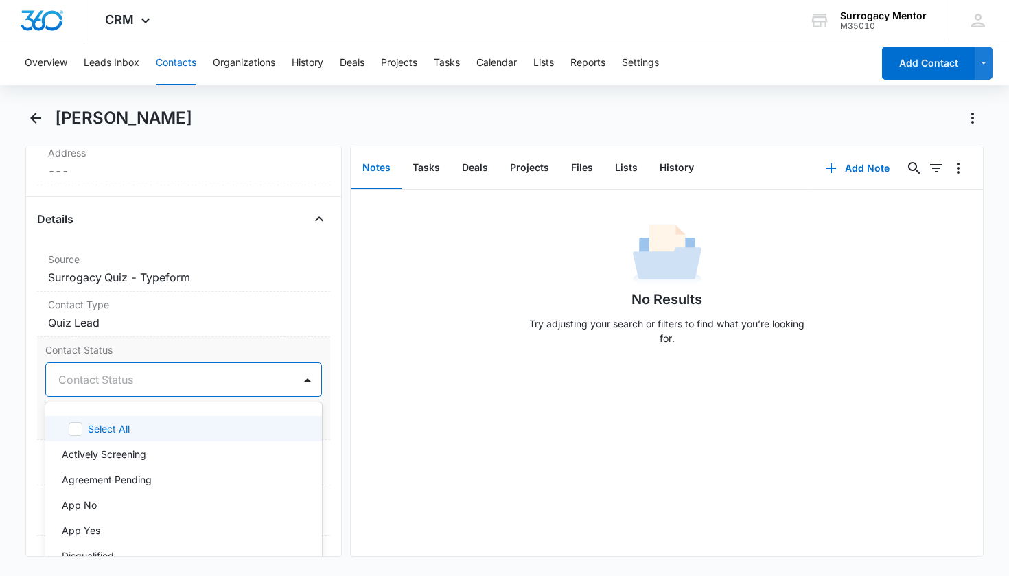
click at [123, 382] on div "Contact Status" at bounding box center [167, 379] width 218 height 16
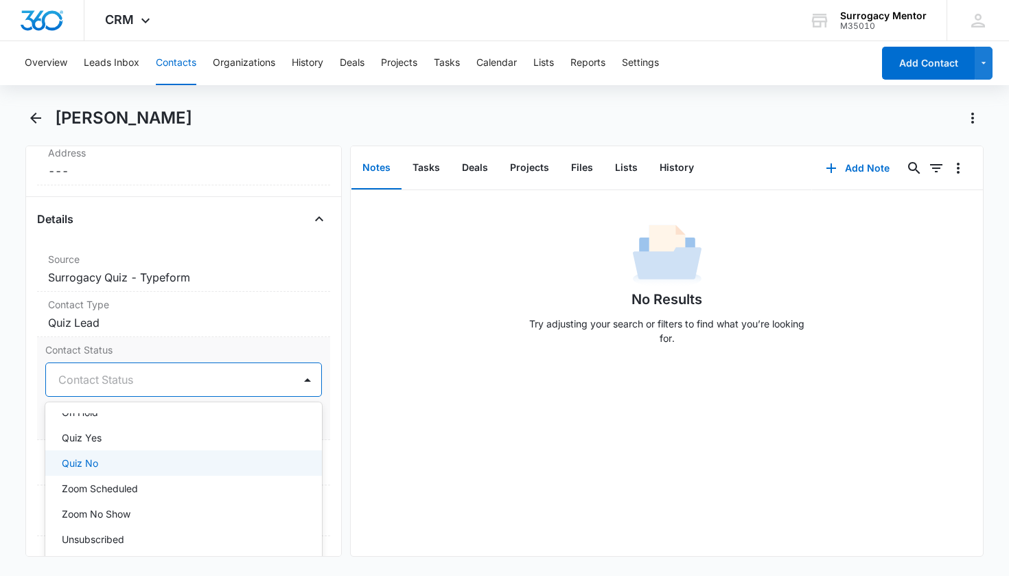
click at [113, 462] on div "Quiz No" at bounding box center [182, 463] width 241 height 14
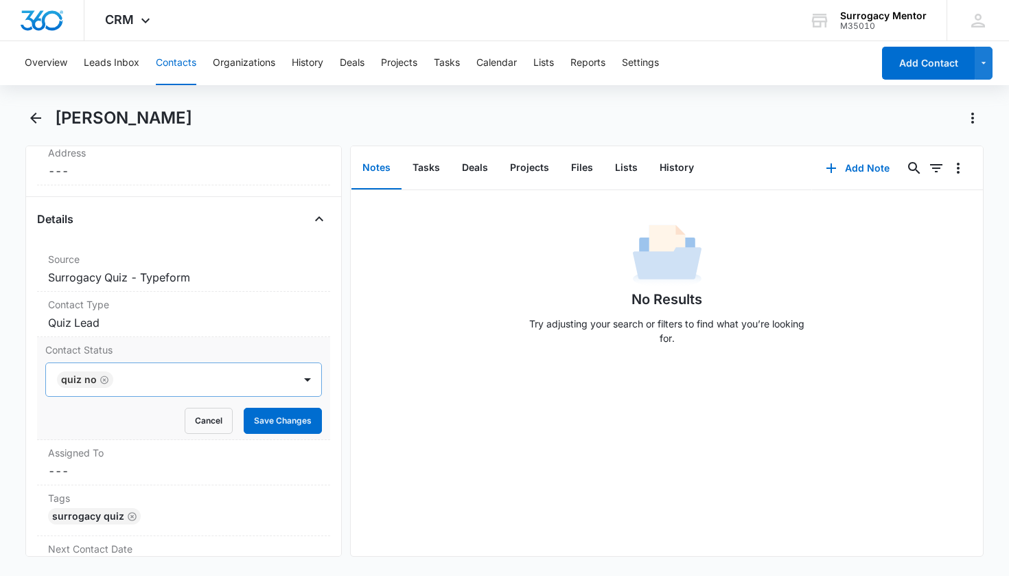
click at [315, 431] on div "Contact Status Quiz No Cancel Save Changes" at bounding box center [184, 388] width 294 height 103
click at [300, 425] on button "Save Changes" at bounding box center [283, 421] width 78 height 26
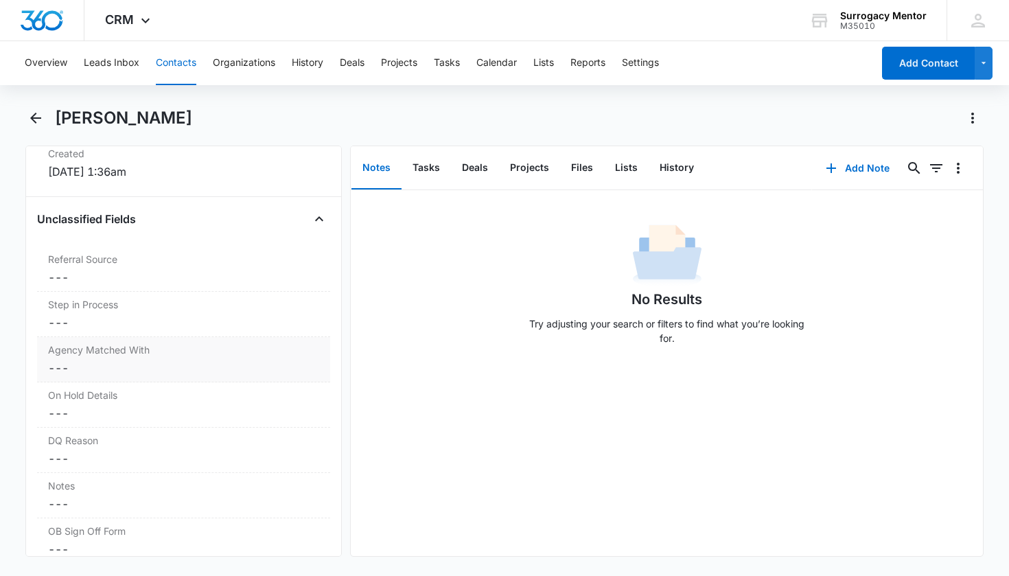
scroll to position [1046, 0]
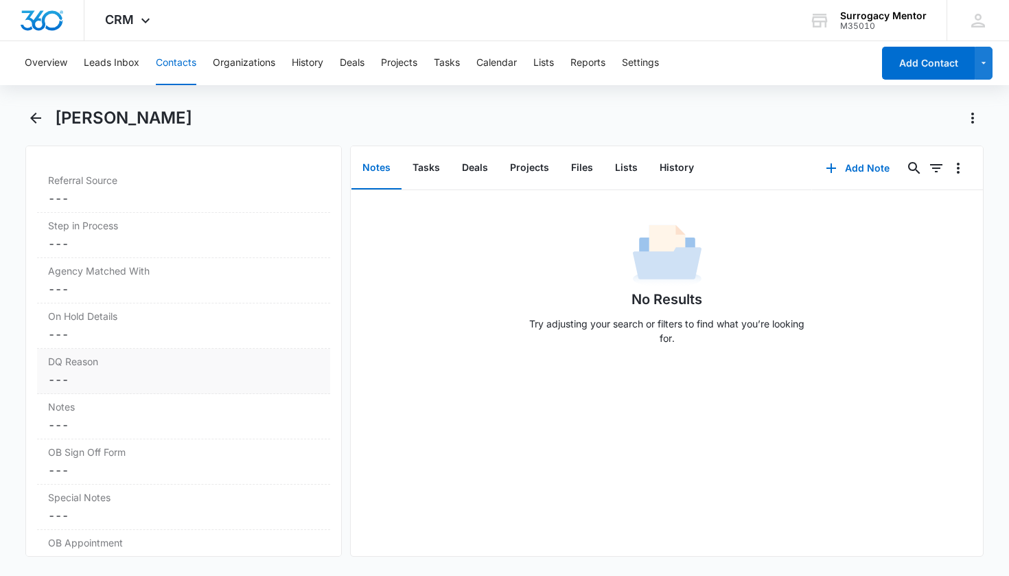
click at [150, 366] on label "DQ Reason" at bounding box center [184, 361] width 272 height 14
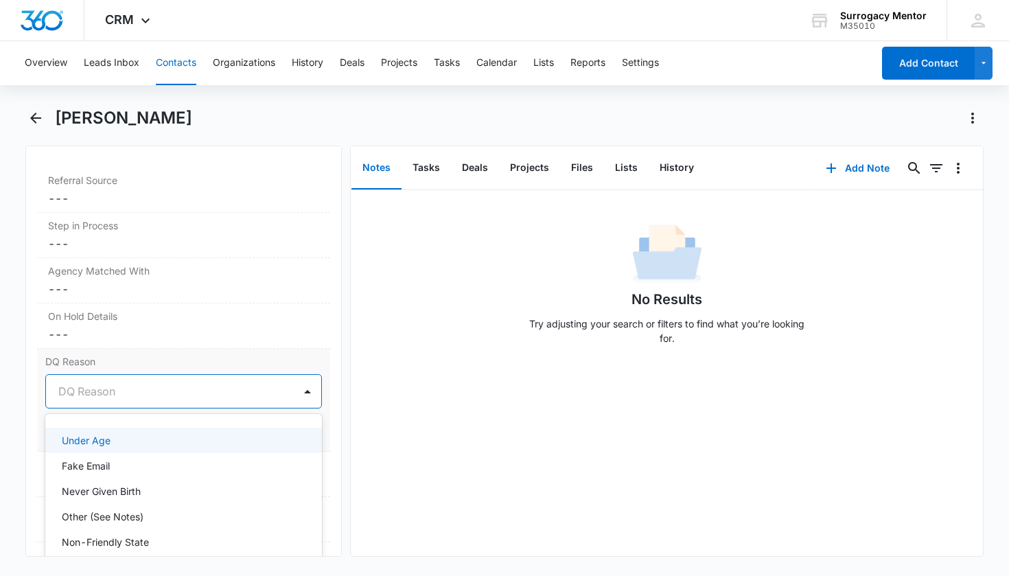
click at [71, 392] on div "DQ Reason" at bounding box center [167, 391] width 218 height 16
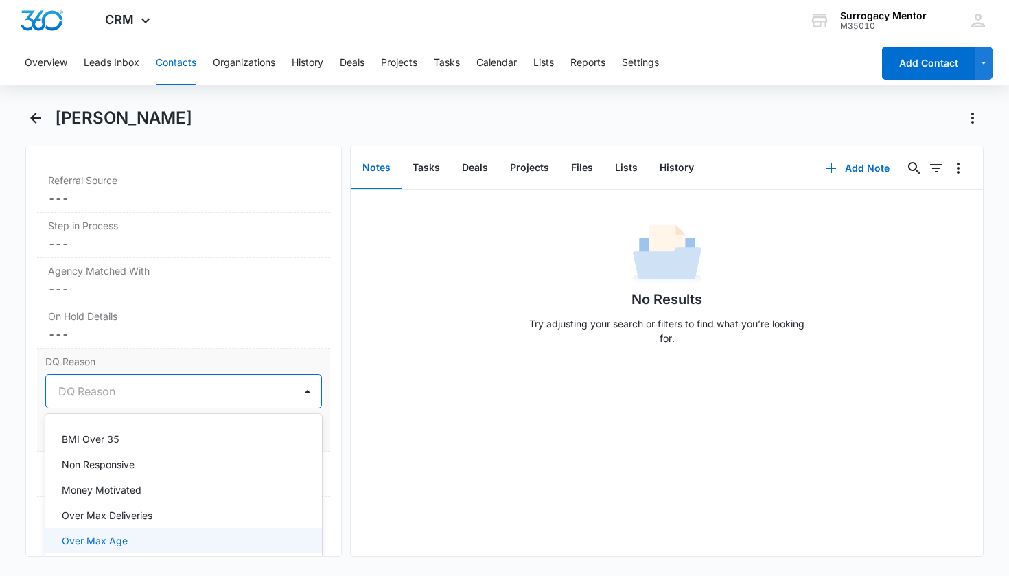
click at [141, 540] on div "Over Max Age" at bounding box center [182, 540] width 241 height 14
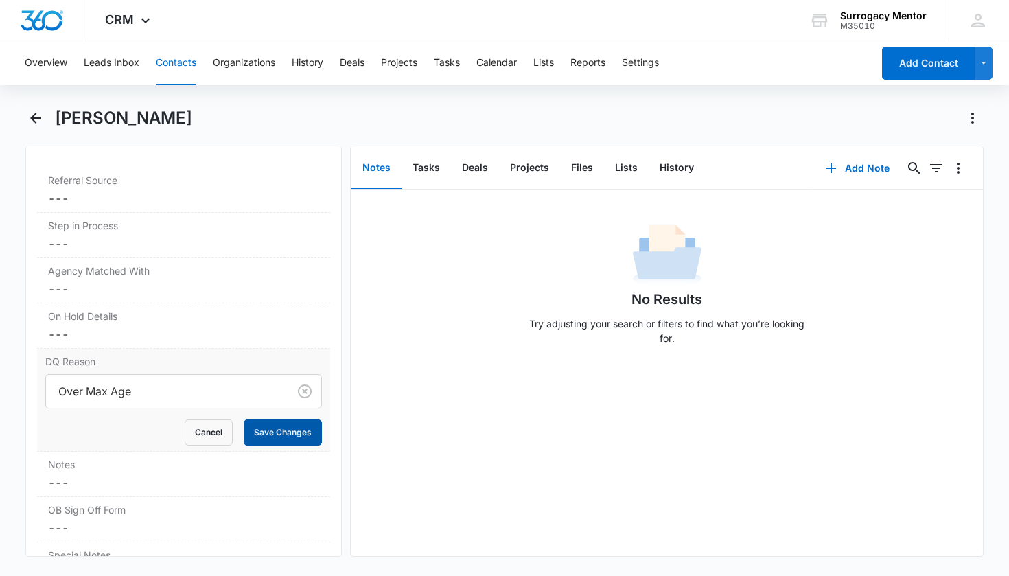
click at [303, 438] on button "Save Changes" at bounding box center [283, 432] width 78 height 26
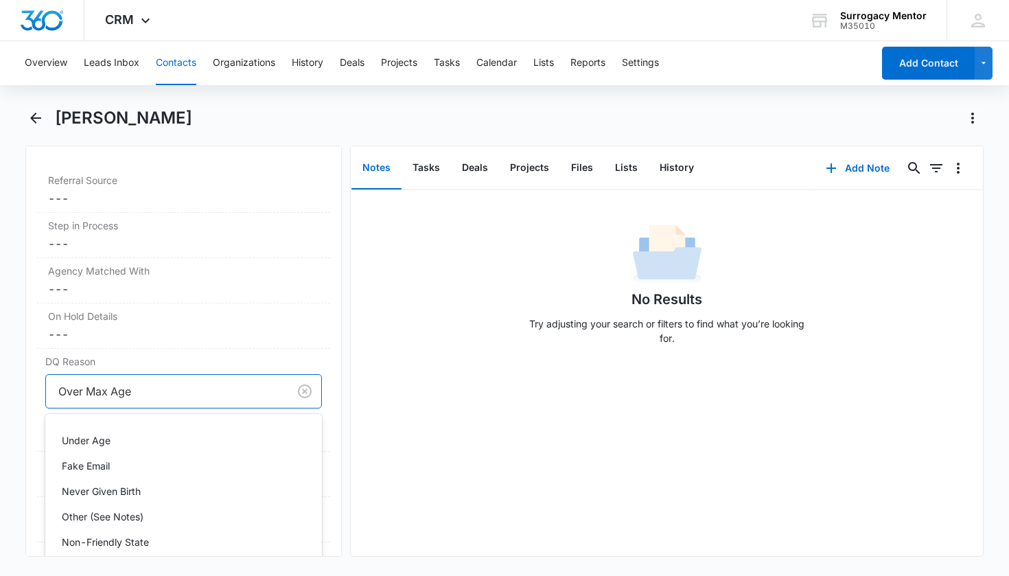
click at [193, 394] on div at bounding box center [164, 390] width 213 height 19
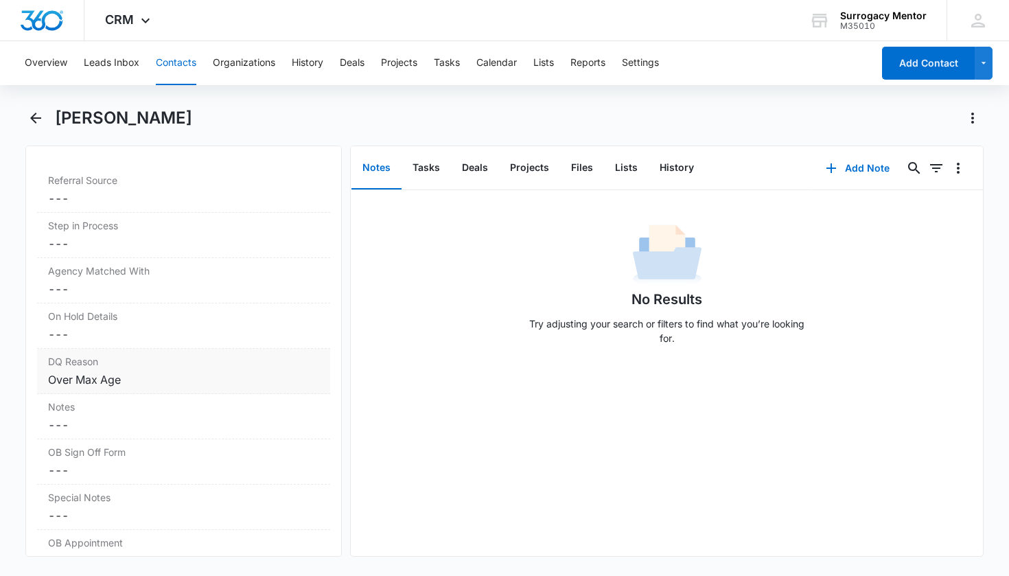
click at [172, 390] on div "DQ Reason Cancel Save Changes Over Max Age" at bounding box center [184, 371] width 294 height 45
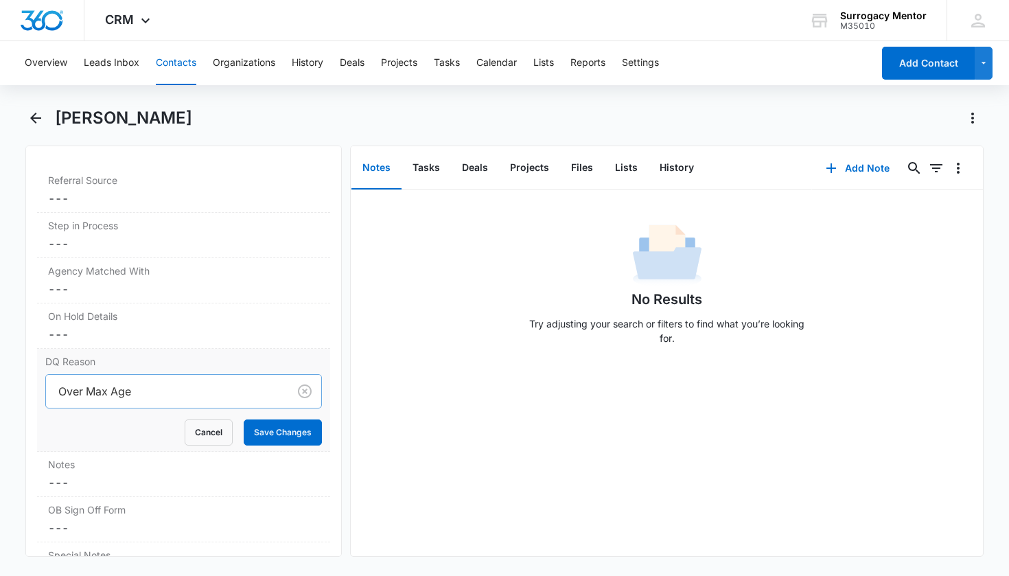
click at [158, 403] on div "Over Max Age" at bounding box center [167, 391] width 243 height 33
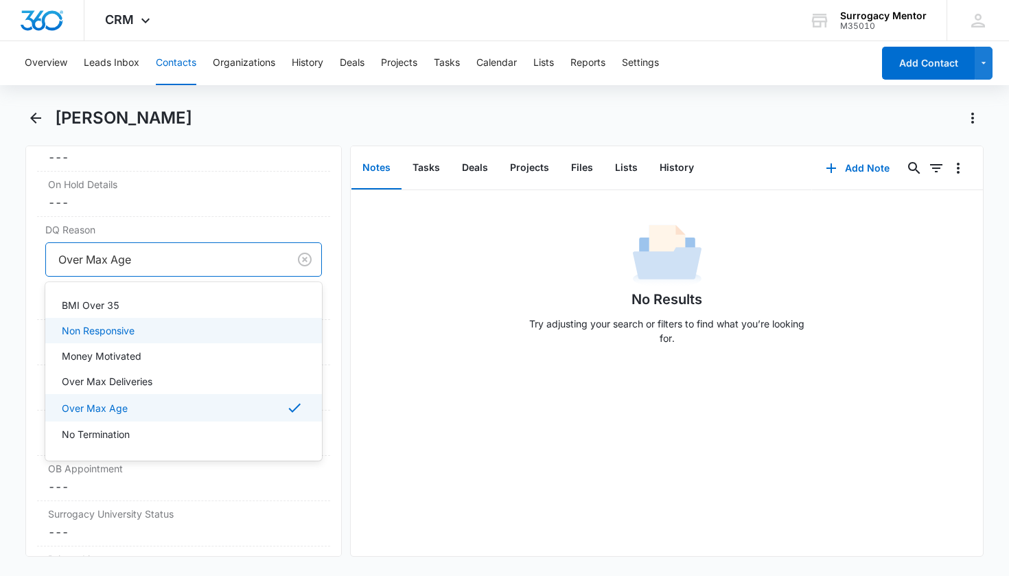
scroll to position [1180, 0]
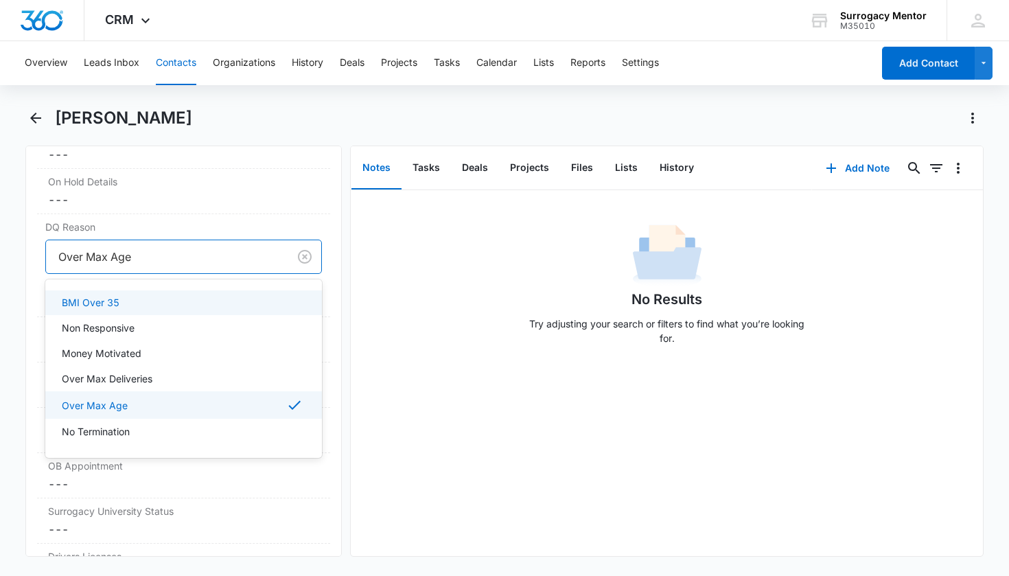
click at [322, 262] on div "Remove EH [PERSON_NAME] Contact Info Name Cancel Save Changes [PERSON_NAME] Pho…" at bounding box center [183, 350] width 317 height 411
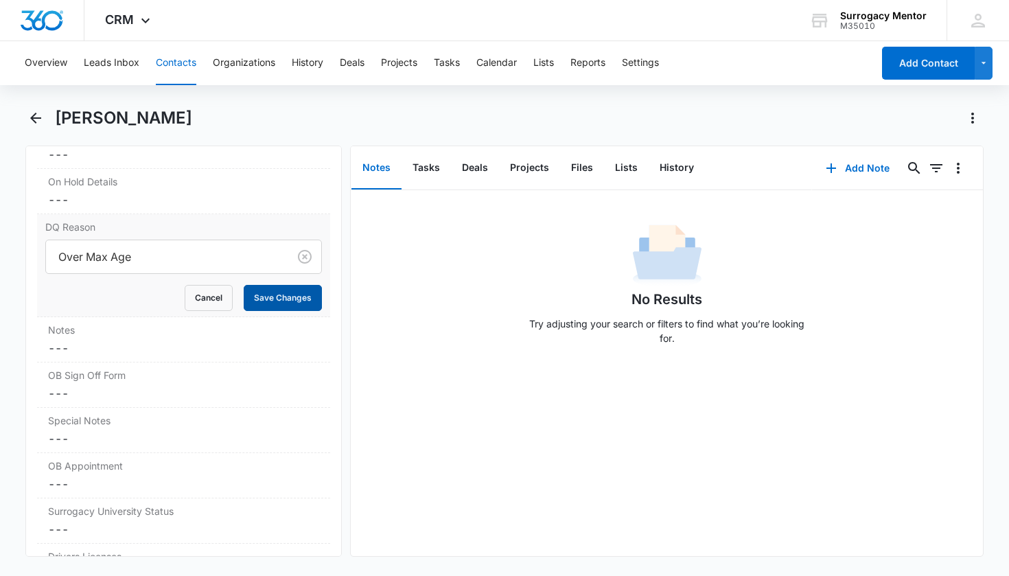
click at [294, 294] on button "Save Changes" at bounding box center [283, 298] width 78 height 26
click at [213, 355] on dd "Cancel Save Changes ---" at bounding box center [184, 348] width 272 height 16
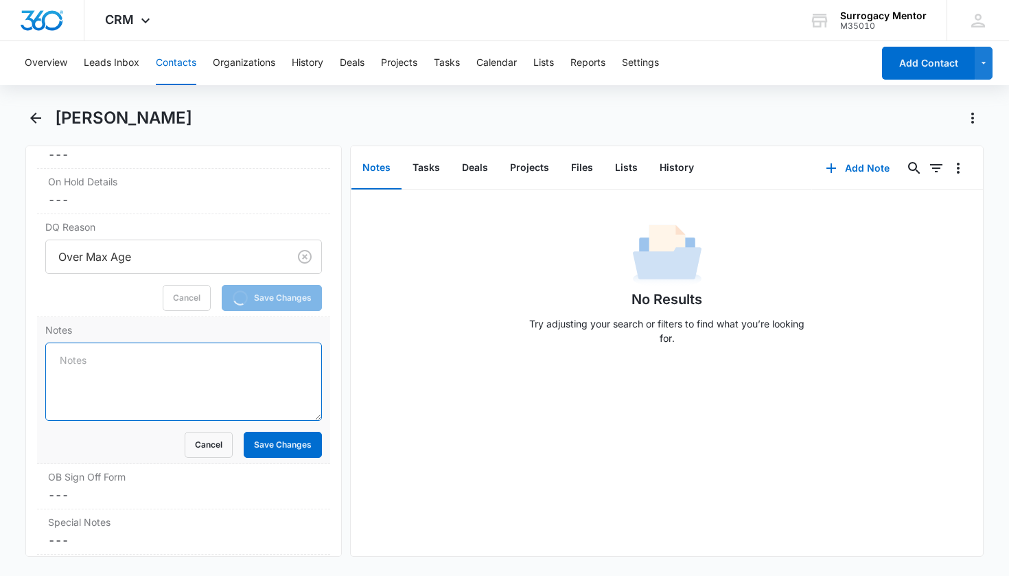
click at [157, 362] on textarea "Notes" at bounding box center [183, 381] width 277 height 78
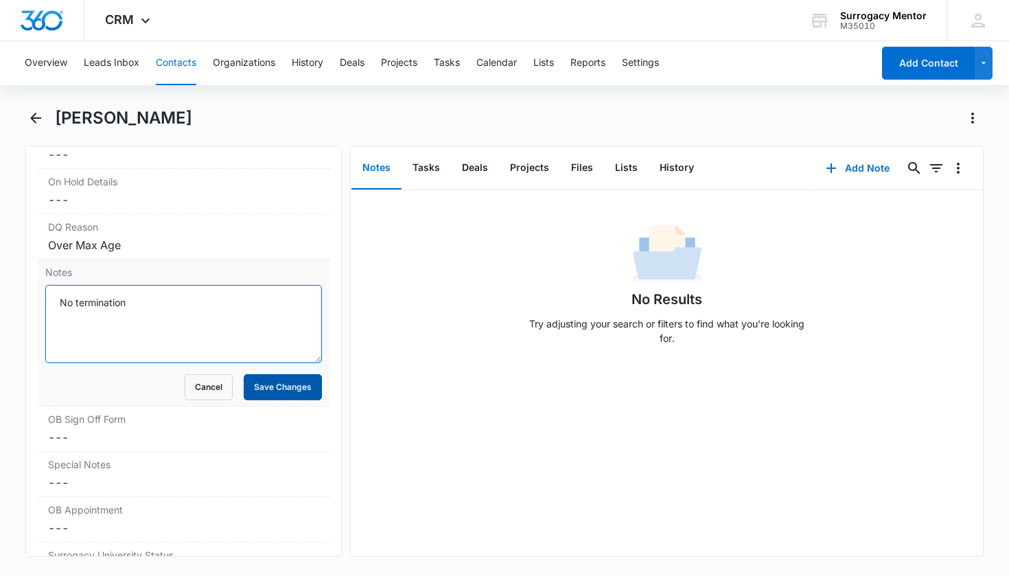
type textarea "No termination"
click at [245, 375] on button "Save Changes" at bounding box center [283, 387] width 78 height 26
